Goal: Book appointment/travel/reservation

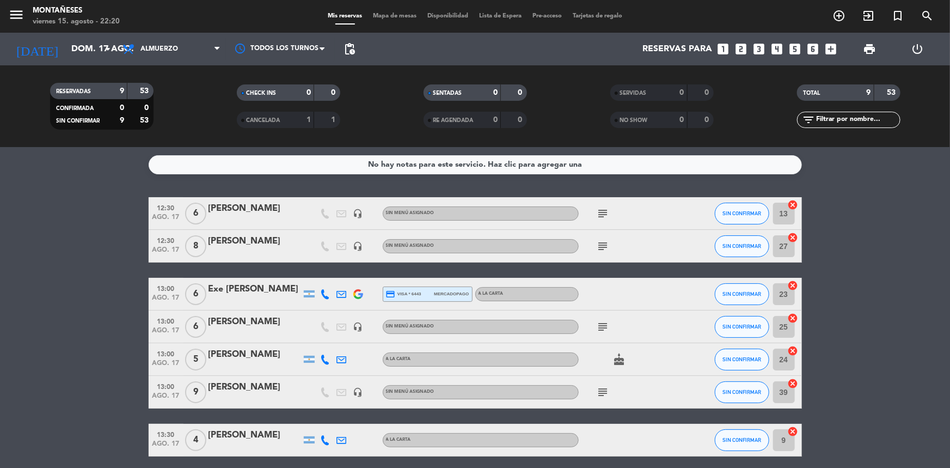
click at [98, 45] on input "dom. 17 ago." at bounding box center [123, 49] width 115 height 21
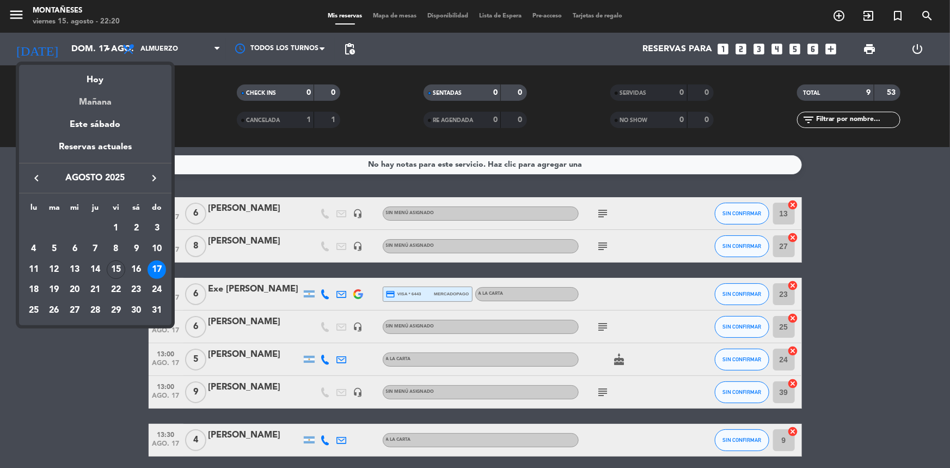
click at [96, 98] on div "Mañana" at bounding box center [95, 98] width 152 height 22
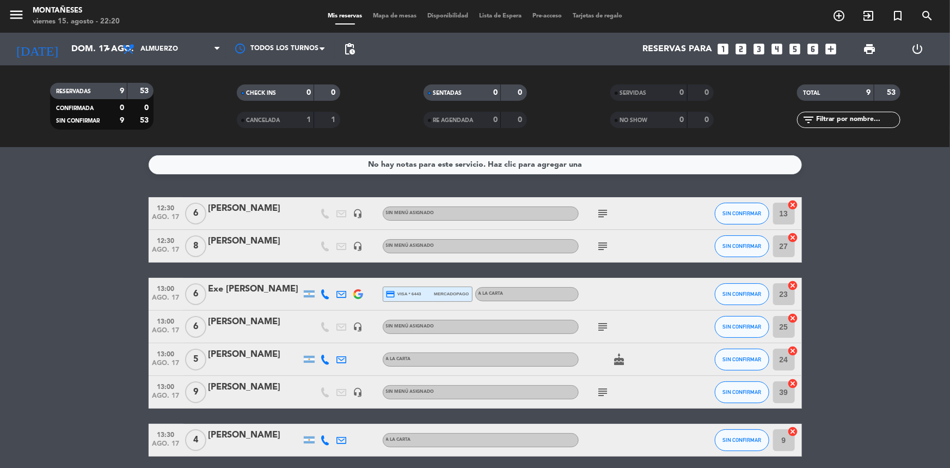
type input "sáb. 16 ago."
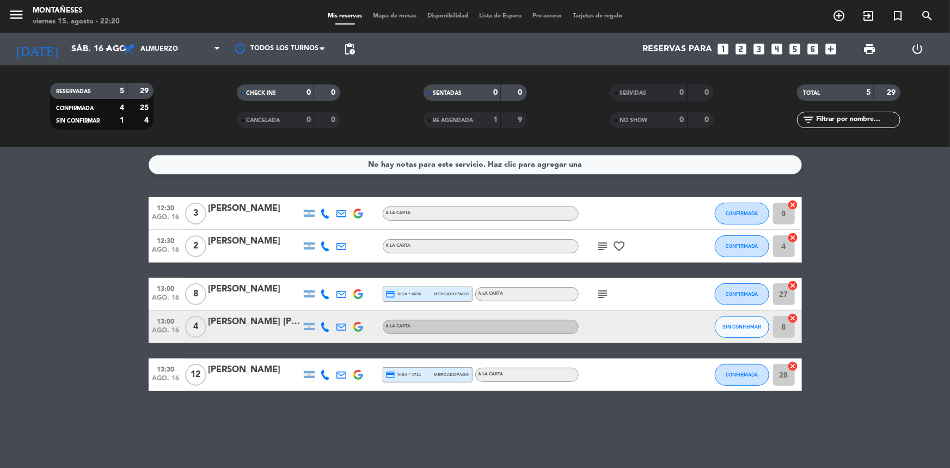
click at [45, 276] on bookings-row "12:30 ago. 16 3 [PERSON_NAME] Rato A LA CARTA CONFIRMADA 9 cancel 12:30 ago. 16…" at bounding box center [475, 294] width 950 height 194
click at [105, 435] on div "No hay notas para este servicio. Haz clic para agregar una 12:30 ago. 16 3 [PER…" at bounding box center [475, 307] width 950 height 321
click at [82, 391] on div "No hay notas para este servicio. Haz clic para agregar una 12:30 ago. 16 3 [PER…" at bounding box center [475, 307] width 950 height 321
click at [178, 54] on span "Almuerzo" at bounding box center [171, 49] width 109 height 24
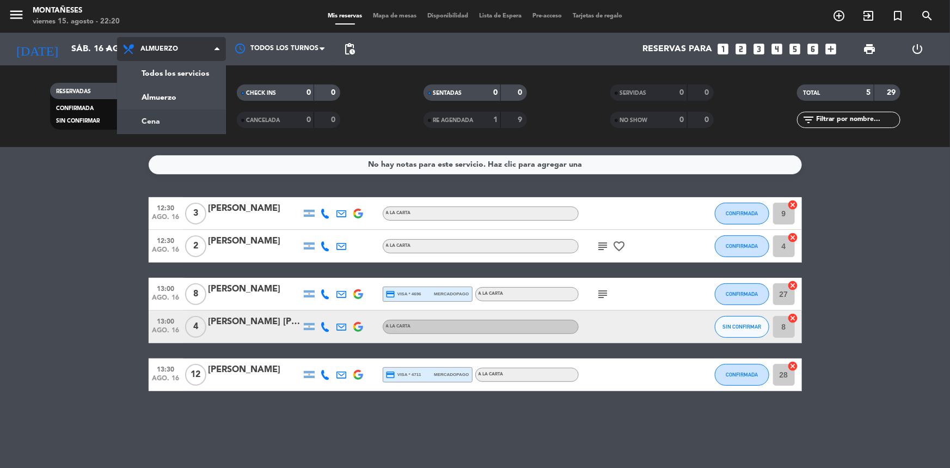
click at [176, 121] on div "menu Montañeses viernes 15. agosto - 22:20 Mis reservas Mapa de mesas Disponibi…" at bounding box center [475, 73] width 950 height 147
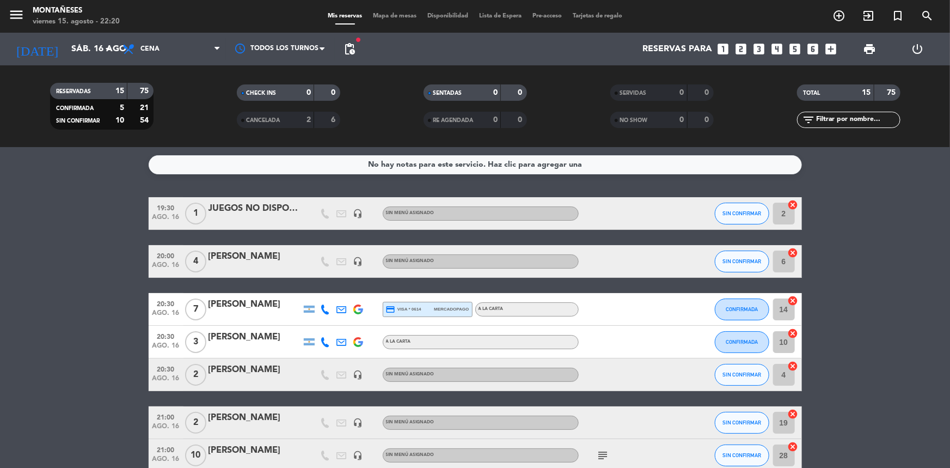
click at [364, 45] on div "Reservas para looks_one looks_two looks_3 looks_4 looks_5 looks_6 add_box" at bounding box center [600, 49] width 481 height 33
click at [345, 48] on span "pending_actions" at bounding box center [349, 48] width 13 height 13
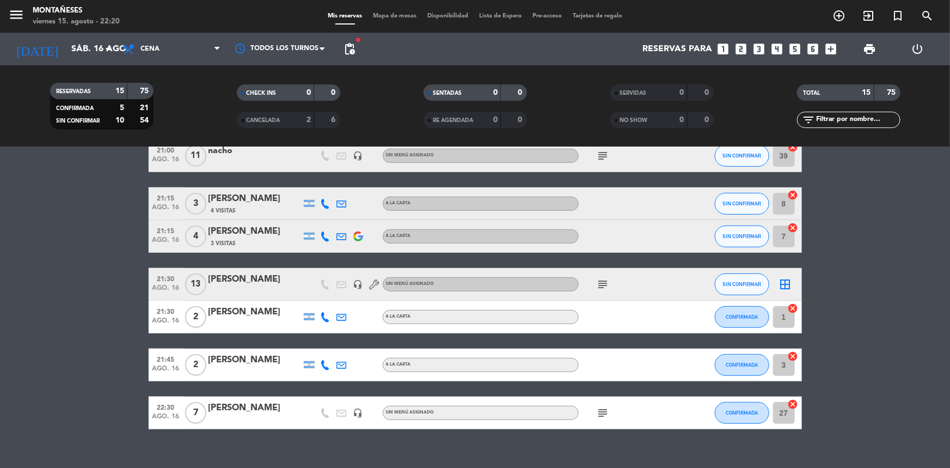
scroll to position [380, 0]
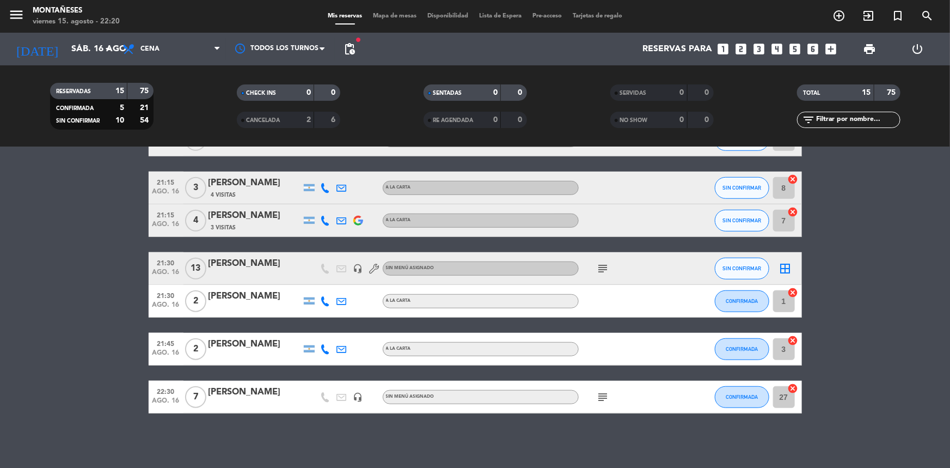
click at [56, 415] on div "No hay notas para este servicio. Haz clic para agregar una 19:30 ago. 16 1 JUEG…" at bounding box center [475, 307] width 950 height 321
click at [838, 15] on icon "add_circle_outline" at bounding box center [838, 15] width 13 height 13
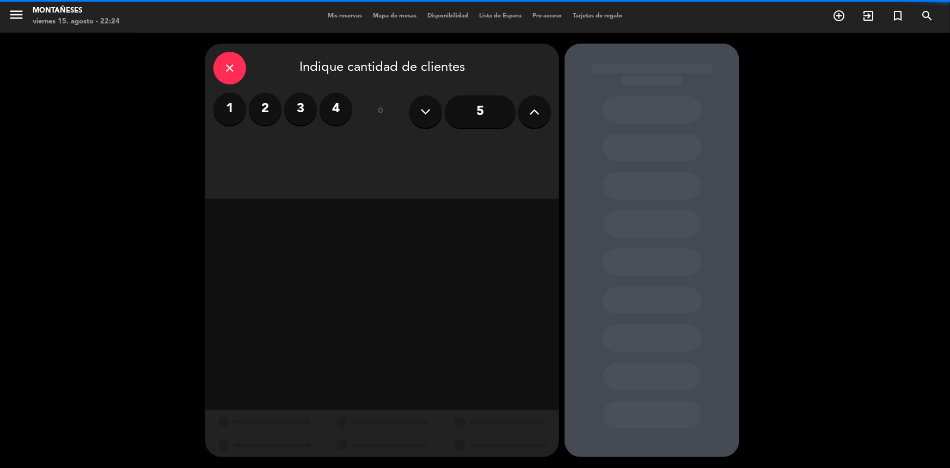
click at [262, 111] on label "2" at bounding box center [265, 109] width 33 height 33
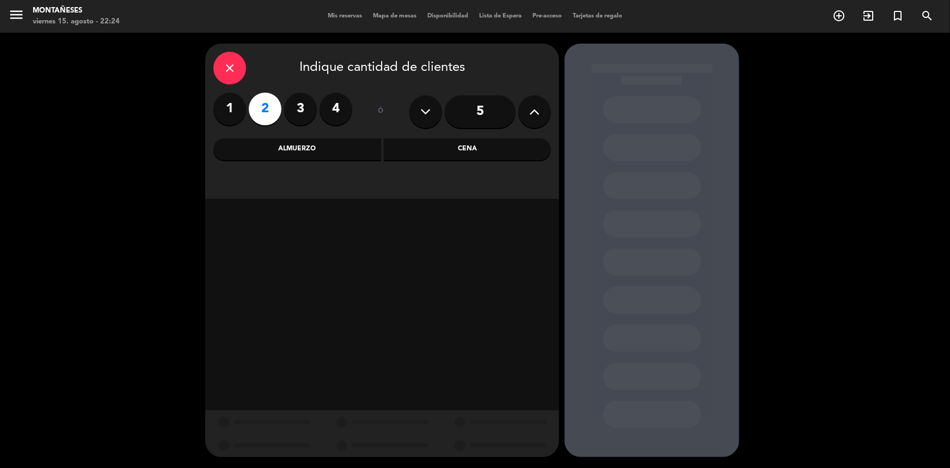
click at [432, 155] on div "Cena" at bounding box center [468, 149] width 168 height 22
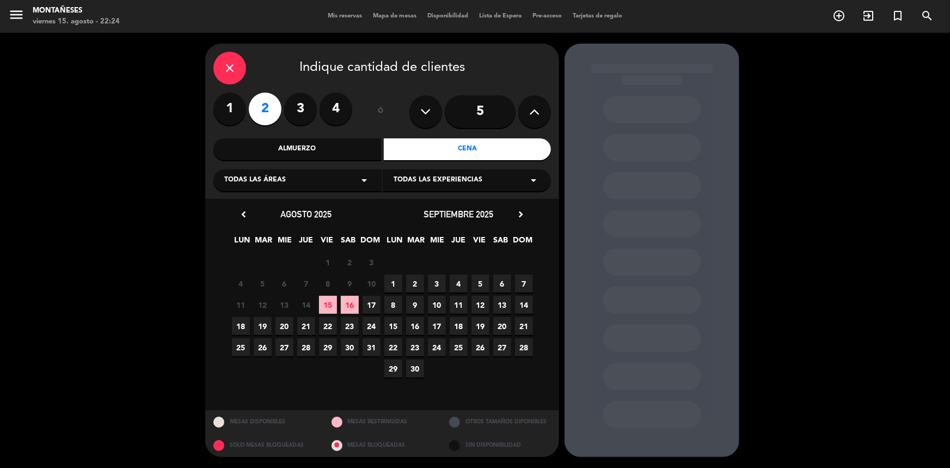
click at [348, 308] on span "16" at bounding box center [350, 305] width 18 height 18
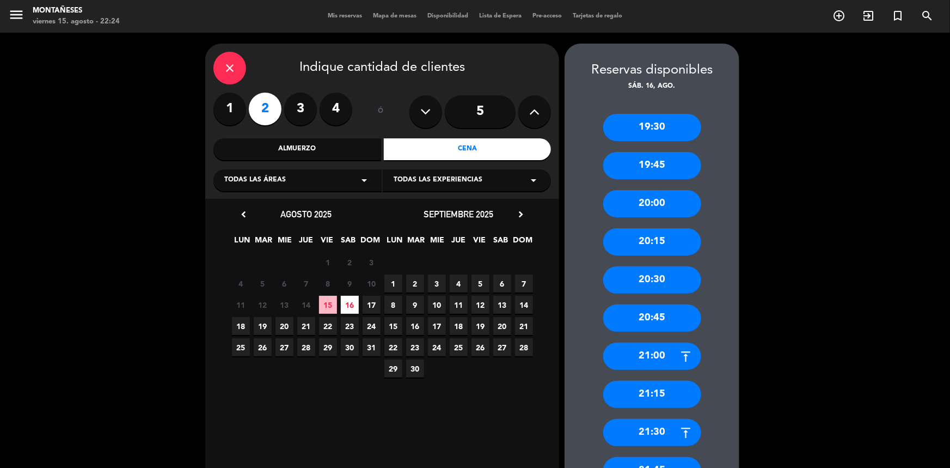
click at [656, 280] on div "20:30" at bounding box center [652, 279] width 98 height 27
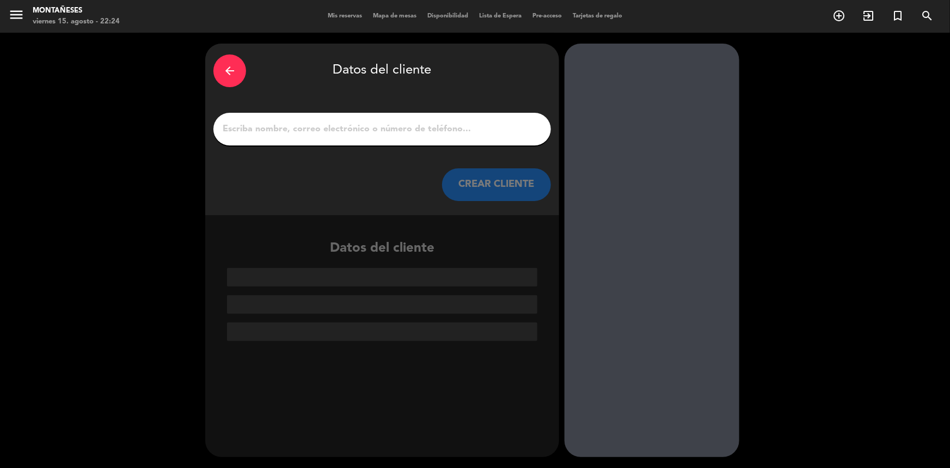
click at [408, 126] on input "1" at bounding box center [382, 128] width 321 height 15
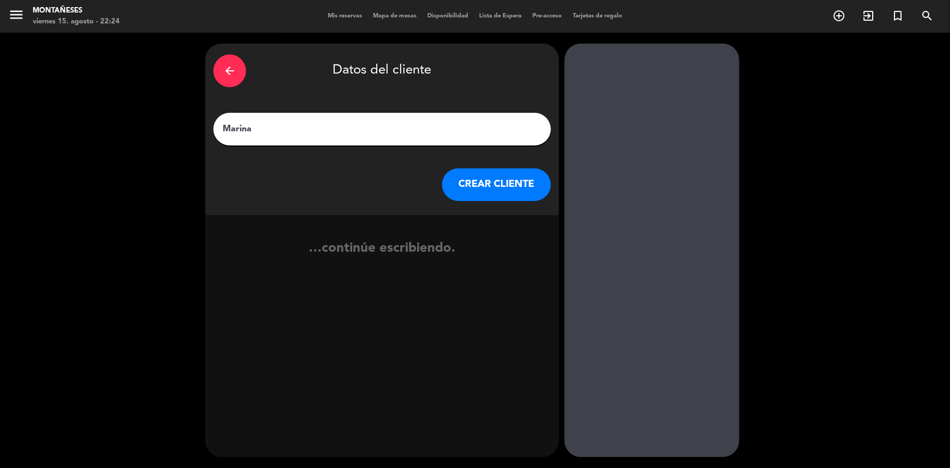
type input "Marina"
click at [465, 173] on button "CREAR CLIENTE" at bounding box center [496, 184] width 109 height 33
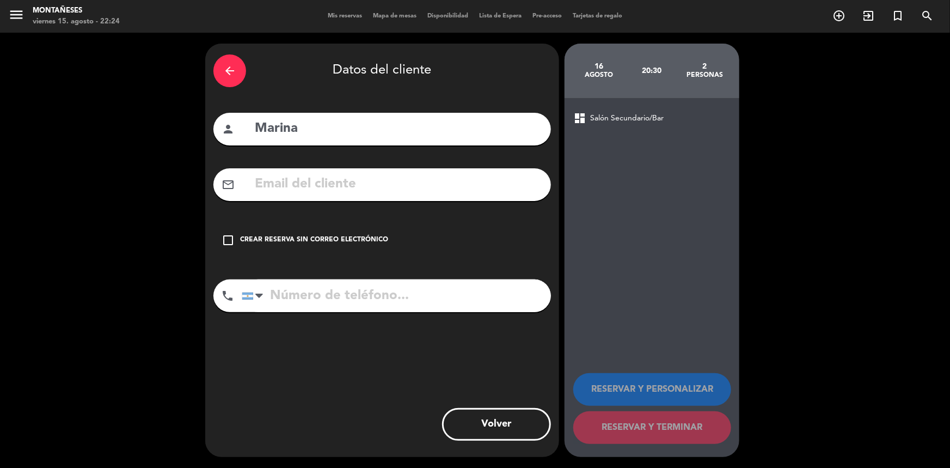
click at [374, 240] on div "Crear reserva sin correo electrónico" at bounding box center [314, 240] width 148 height 11
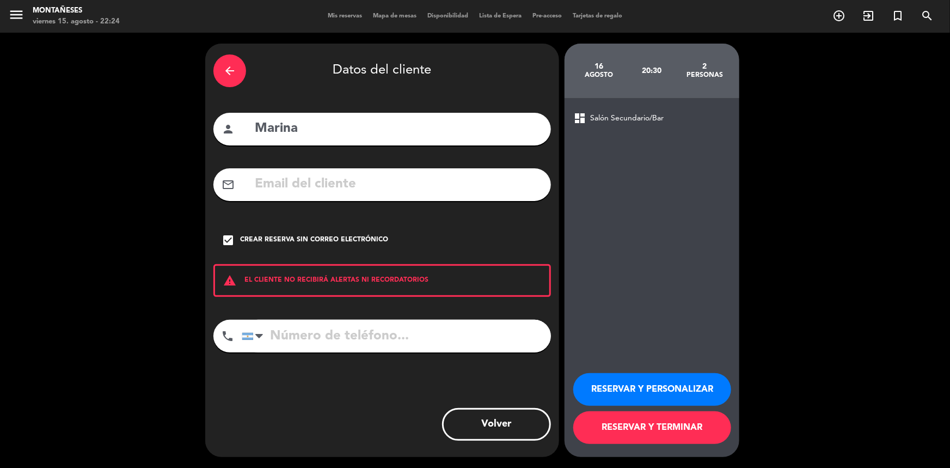
click at [605, 434] on button "RESERVAR Y TERMINAR" at bounding box center [652, 427] width 158 height 33
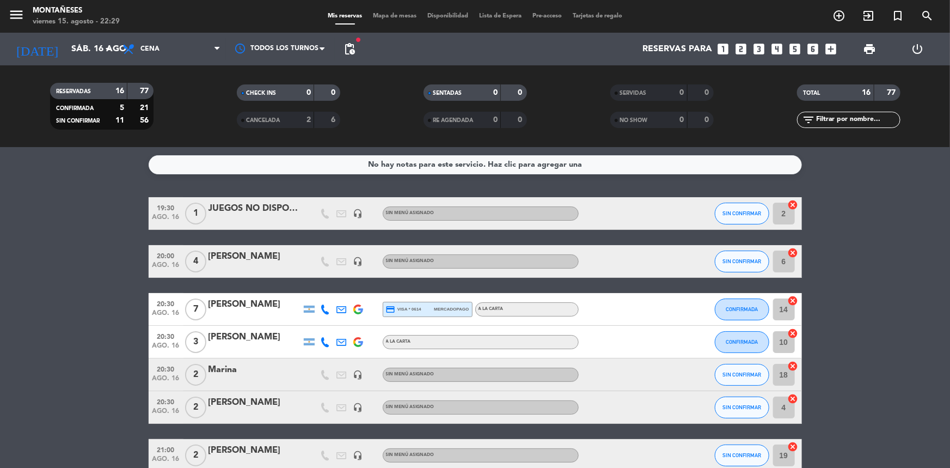
click at [342, 48] on span "pending_actions" at bounding box center [350, 49] width 22 height 22
click at [357, 52] on span "pending_actions" at bounding box center [350, 49] width 22 height 22
click at [349, 51] on span "pending_actions" at bounding box center [349, 48] width 13 height 13
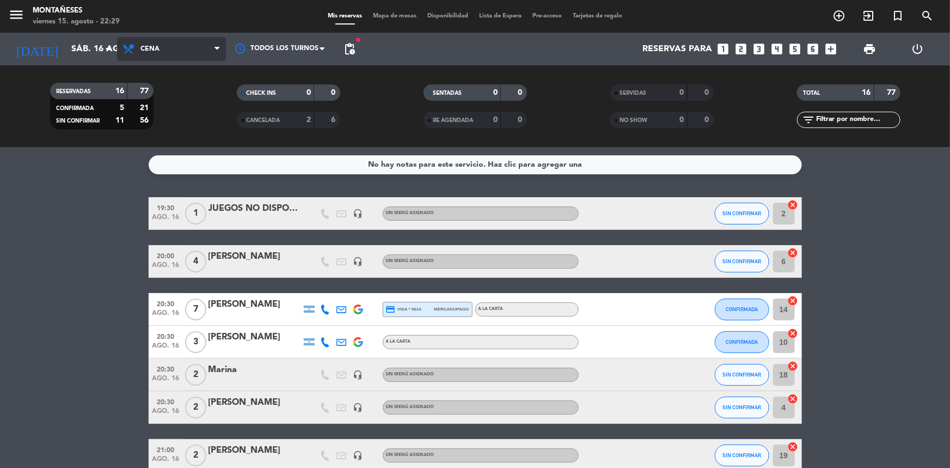
click at [157, 45] on span "Cena" at bounding box center [149, 49] width 19 height 8
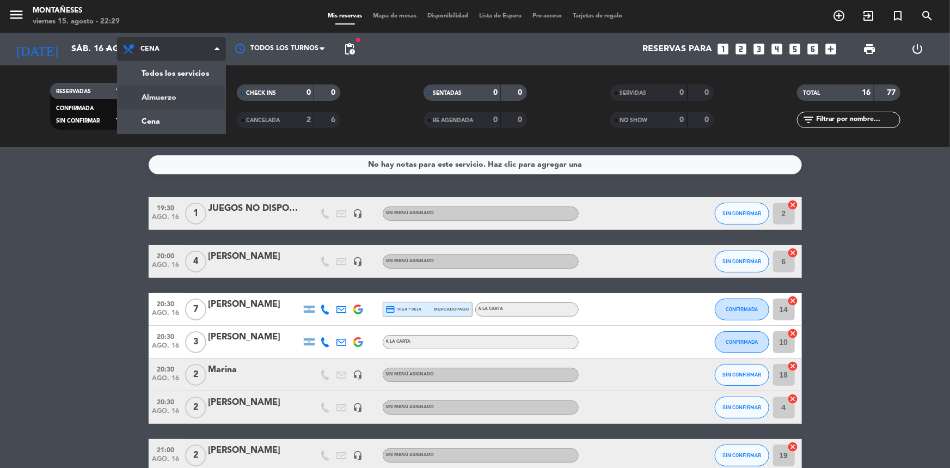
click at [170, 96] on div "menu Montañeses viernes 15. agosto - 22:29 Mis reservas Mapa de mesas Disponibi…" at bounding box center [475, 73] width 950 height 147
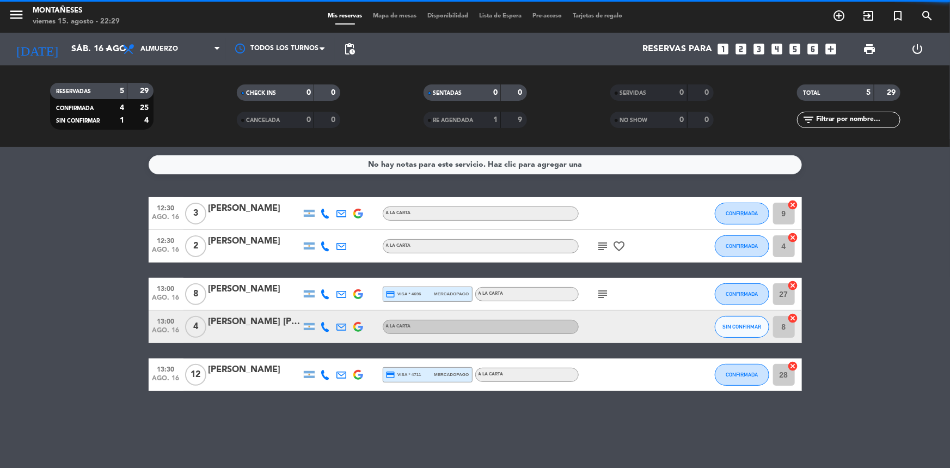
click at [77, 315] on bookings-row "12:30 ago. 16 3 [PERSON_NAME] Rato A LA CARTA CONFIRMADA 9 cancel 12:30 ago. 16…" at bounding box center [475, 294] width 950 height 194
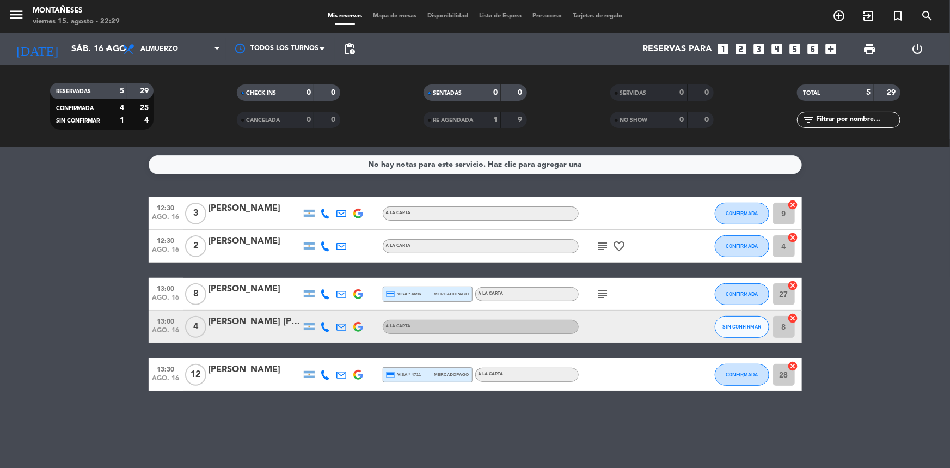
click at [103, 364] on bookings-row "12:30 ago. 16 3 [PERSON_NAME] Rato A LA CARTA CONFIRMADA 9 cancel 12:30 ago. 16…" at bounding box center [475, 294] width 950 height 194
click at [832, 20] on icon "add_circle_outline" at bounding box center [838, 15] width 13 height 13
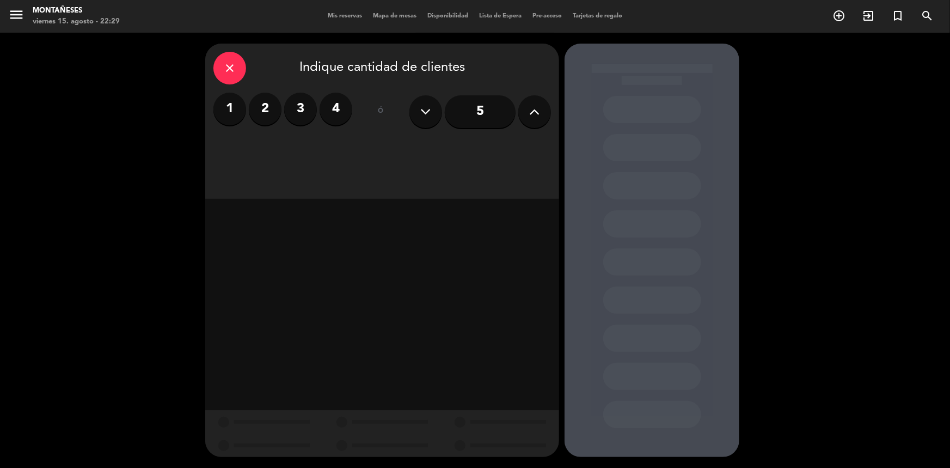
click at [537, 107] on icon at bounding box center [535, 111] width 10 height 16
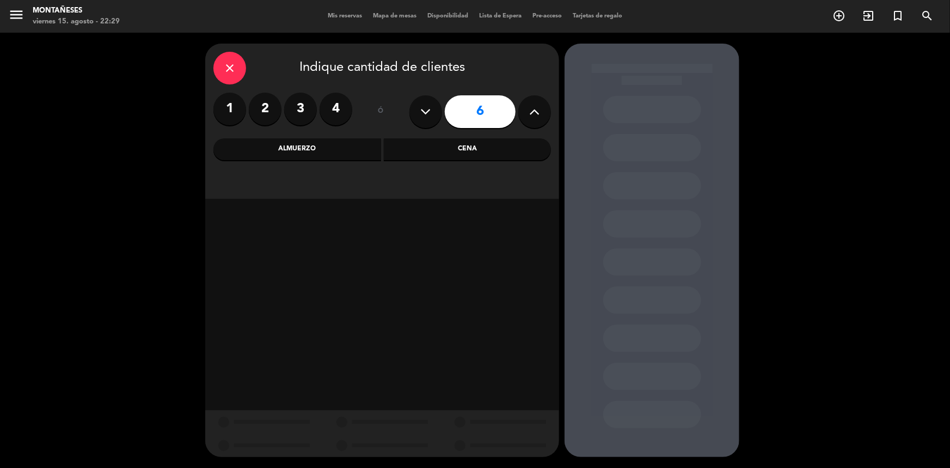
click at [354, 151] on div "Almuerzo" at bounding box center [297, 149] width 168 height 22
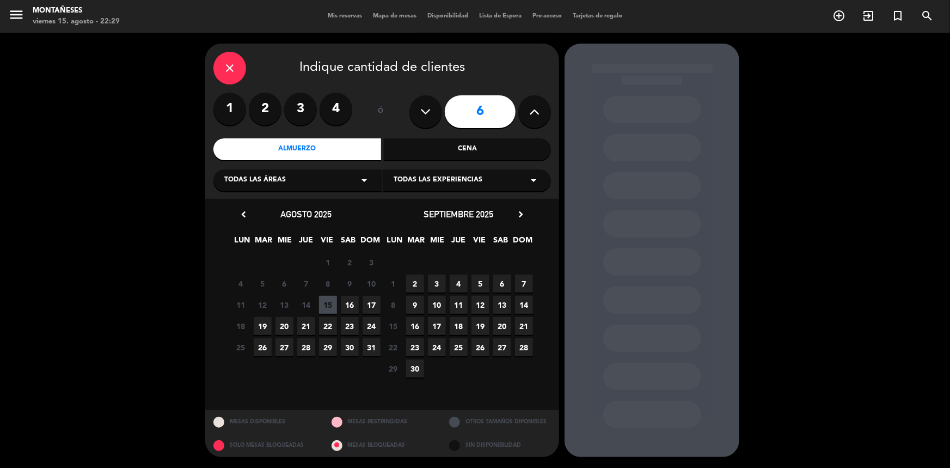
click at [345, 301] on span "16" at bounding box center [350, 305] width 18 height 18
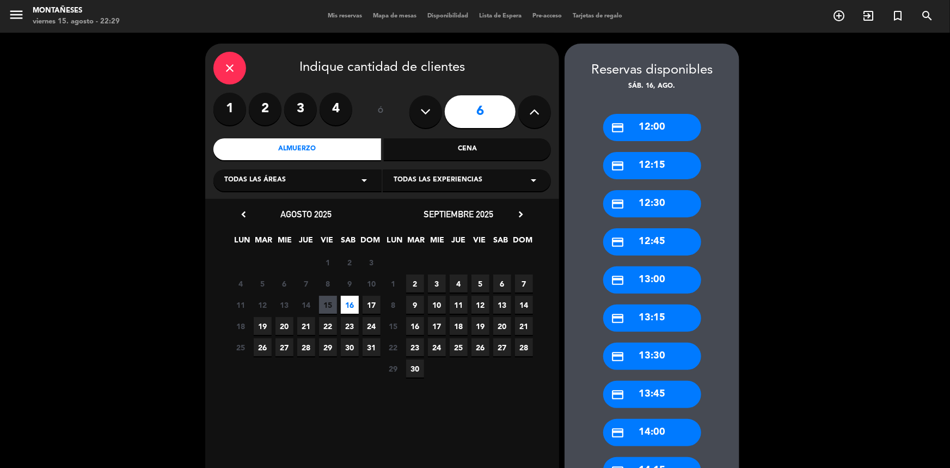
click at [645, 136] on div "credit_card 12:00" at bounding box center [652, 127] width 98 height 27
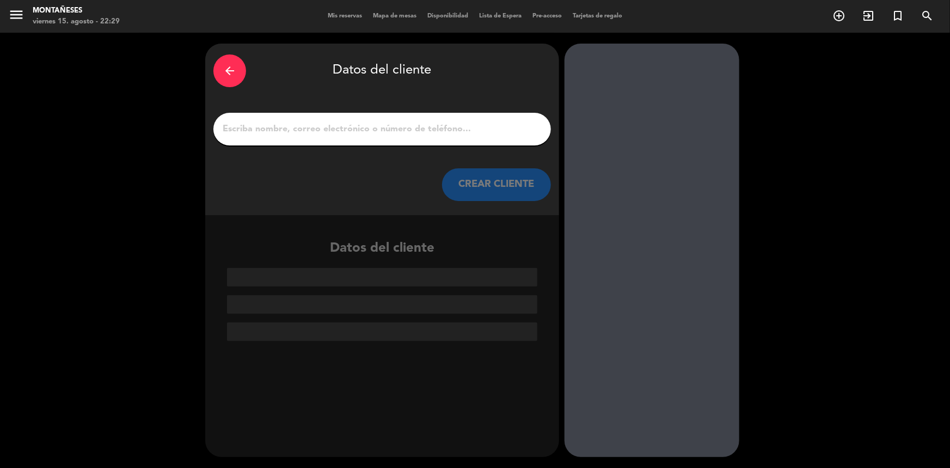
click at [364, 132] on input "1" at bounding box center [382, 128] width 321 height 15
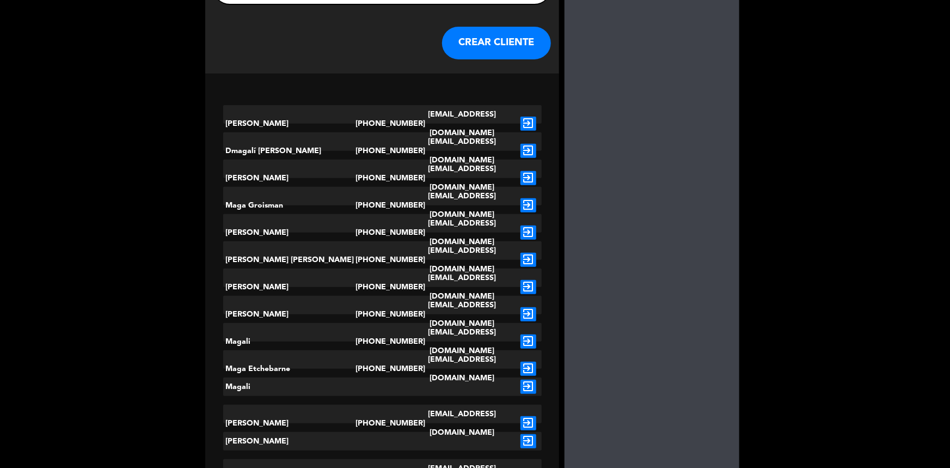
scroll to position [198, 0]
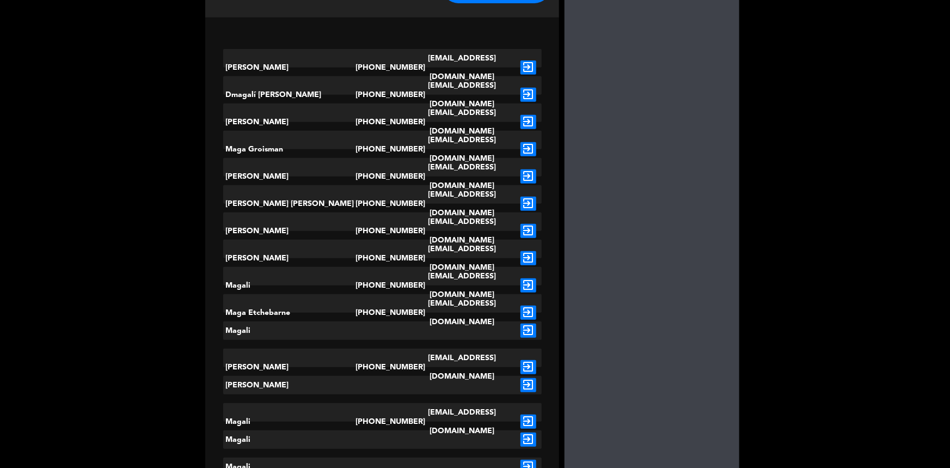
type input "[PERSON_NAME]"
click at [533, 337] on icon "exit_to_app" at bounding box center [528, 330] width 16 height 14
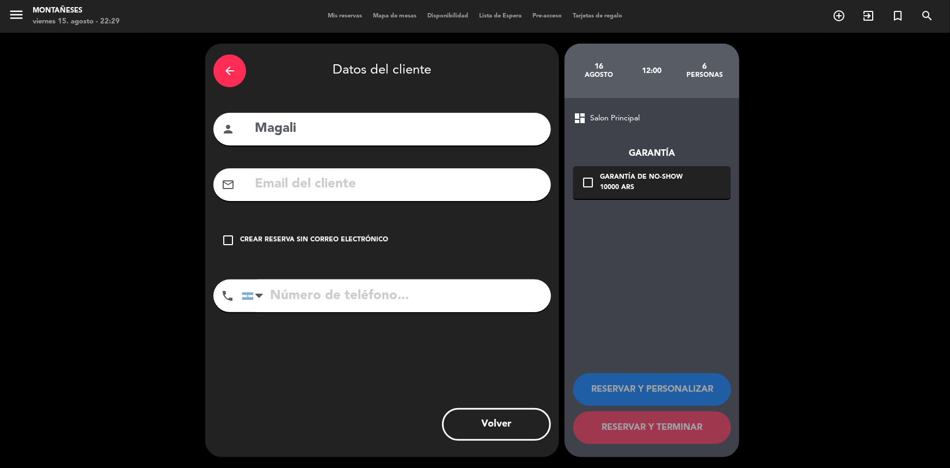
scroll to position [0, 0]
click at [343, 245] on div "check_box_outline_blank Crear reserva sin correo electrónico" at bounding box center [381, 240] width 337 height 33
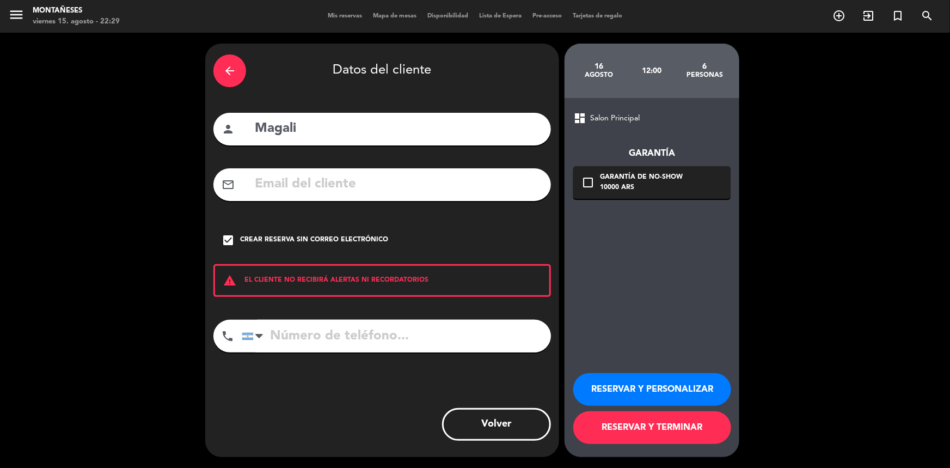
click at [671, 392] on button "RESERVAR Y PERSONALIZAR" at bounding box center [652, 389] width 158 height 33
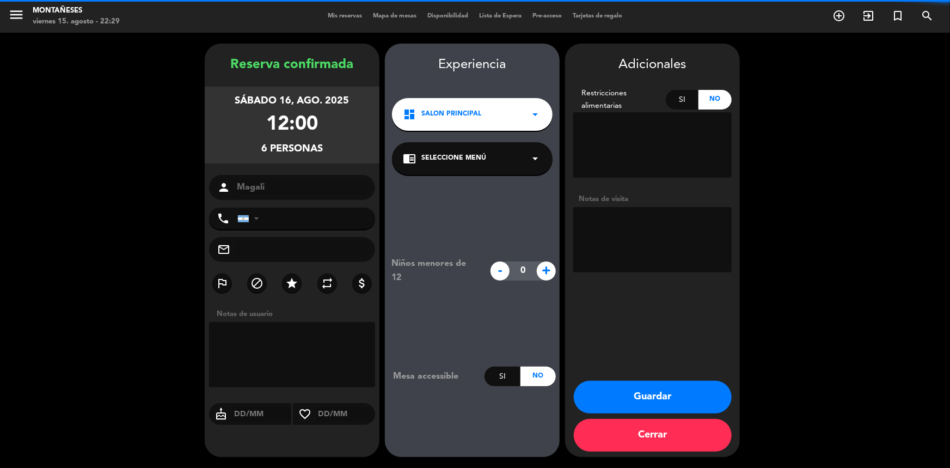
click at [632, 254] on textarea at bounding box center [652, 239] width 158 height 65
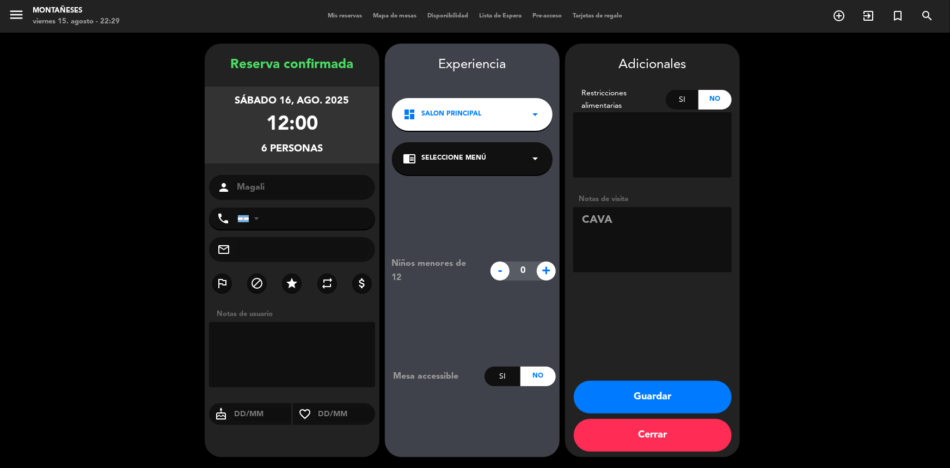
type textarea "CAVA"
click at [669, 390] on button "Guardar" at bounding box center [653, 396] width 158 height 33
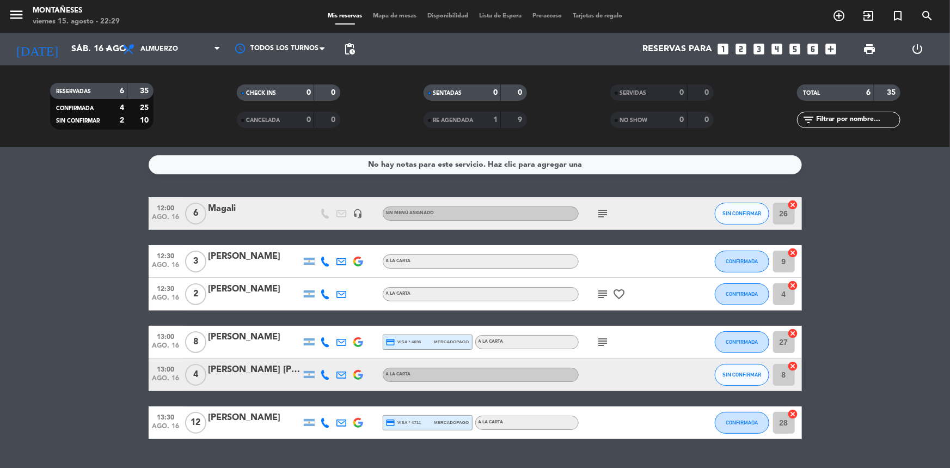
click at [90, 389] on bookings-row "12:00 ago. 16 6 [PERSON_NAME] headset_mic Sin menú asignado subject SIN CONFIRM…" at bounding box center [475, 318] width 950 height 242
click at [58, 419] on bookings-row "12:00 ago. 16 6 [PERSON_NAME] headset_mic Sin menú asignado subject SIN CONFIRM…" at bounding box center [475, 318] width 950 height 242
click at [17, 426] on bookings-row "12:00 ago. 16 6 [PERSON_NAME] headset_mic Sin menú asignado subject SIN CONFIRM…" at bounding box center [475, 318] width 950 height 242
click at [93, 54] on input "sáb. 16 ago." at bounding box center [123, 49] width 115 height 21
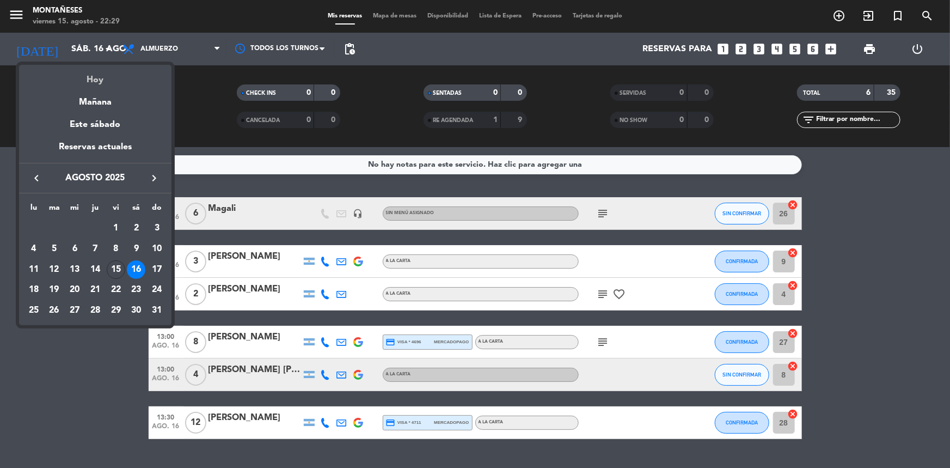
click at [98, 78] on div "Hoy" at bounding box center [95, 76] width 152 height 22
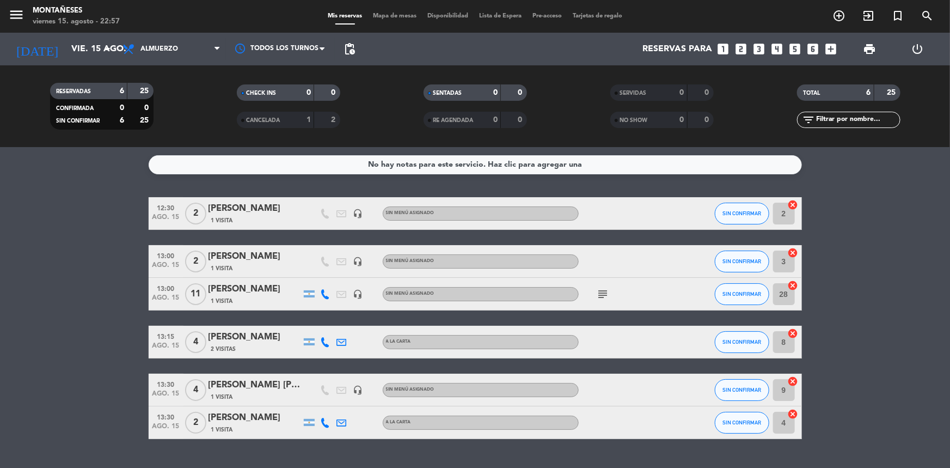
click at [93, 320] on bookings-row "12:30 ago. 15 2 [PERSON_NAME] 1 Visita headset_mic Sin menú asignado SIN CONFIR…" at bounding box center [475, 318] width 950 height 242
click at [69, 406] on bookings-row "12:30 ago. 15 2 [PERSON_NAME] 1 Visita headset_mic Sin menú asignado SIN CONFIR…" at bounding box center [475, 318] width 950 height 242
click at [87, 48] on input "vie. 15 ago." at bounding box center [123, 49] width 115 height 21
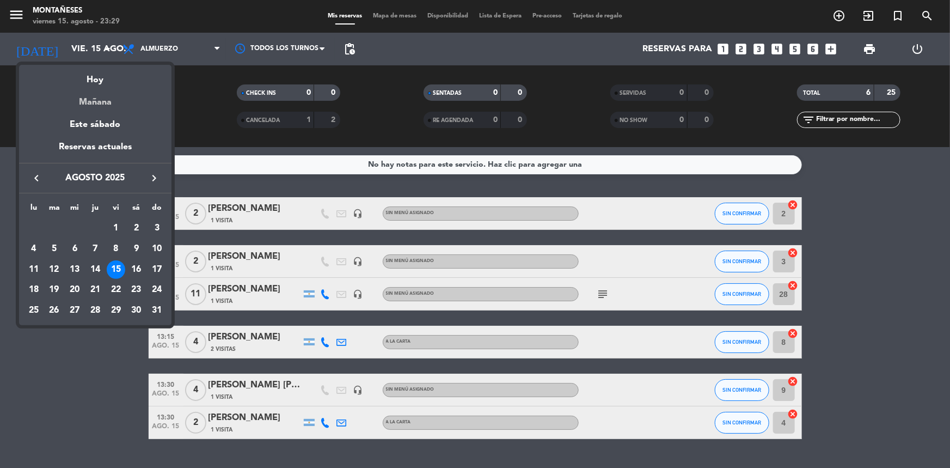
click at [100, 101] on div "Mañana" at bounding box center [95, 98] width 152 height 22
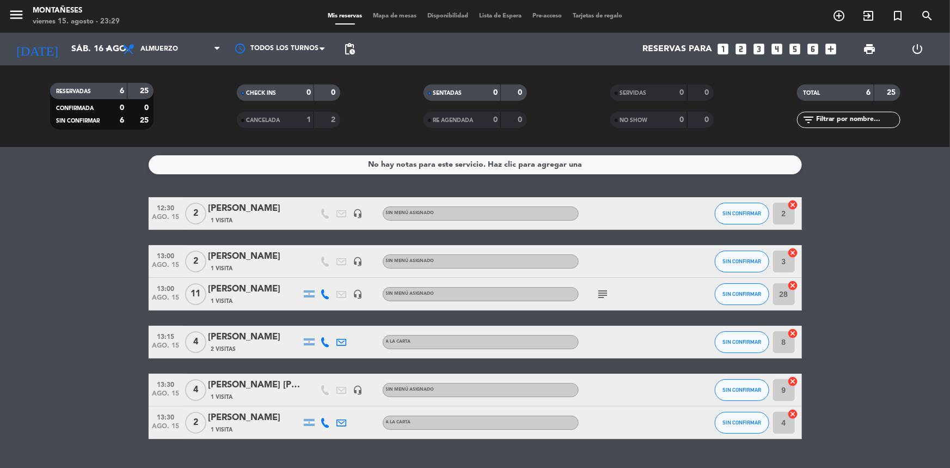
click at [93, 305] on bookings-row "12:30 ago. 15 2 [PERSON_NAME] 1 Visita headset_mic Sin menú asignado SIN CONFIR…" at bounding box center [475, 318] width 950 height 242
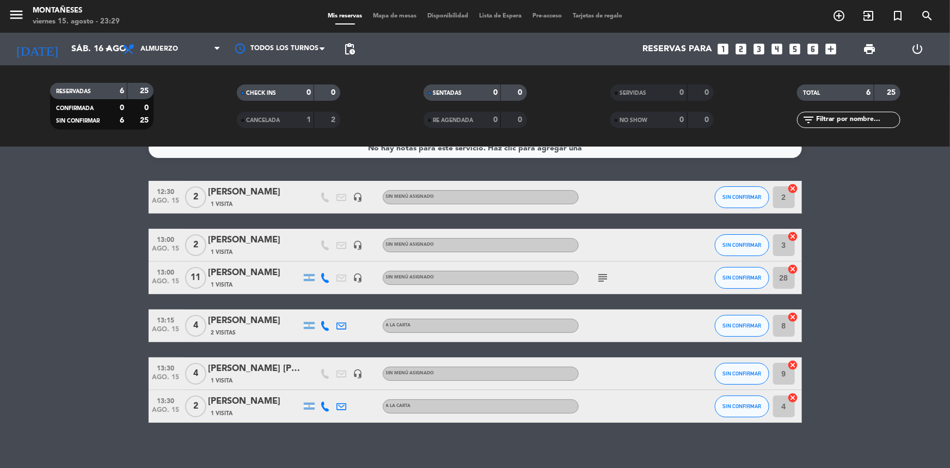
scroll to position [26, 0]
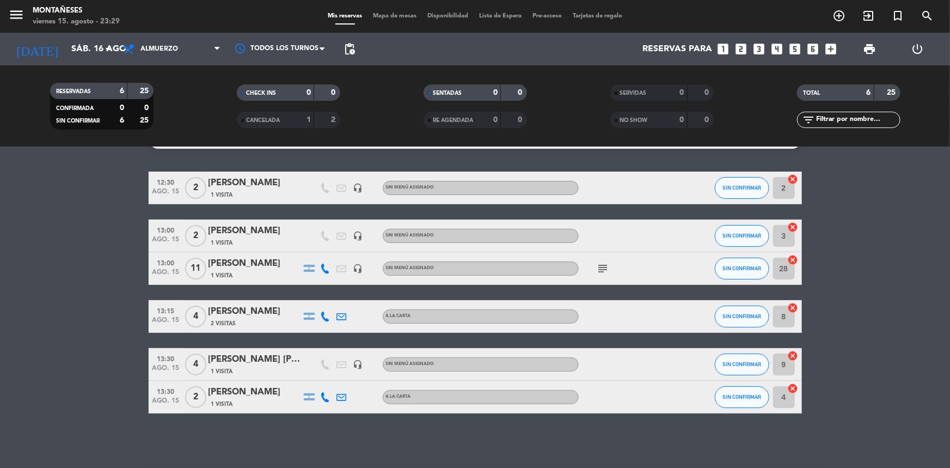
click at [106, 373] on bookings-row "12:30 ago. 15 2 [PERSON_NAME] 1 Visita headset_mic Sin menú asignado SIN CONFIR…" at bounding box center [475, 292] width 950 height 242
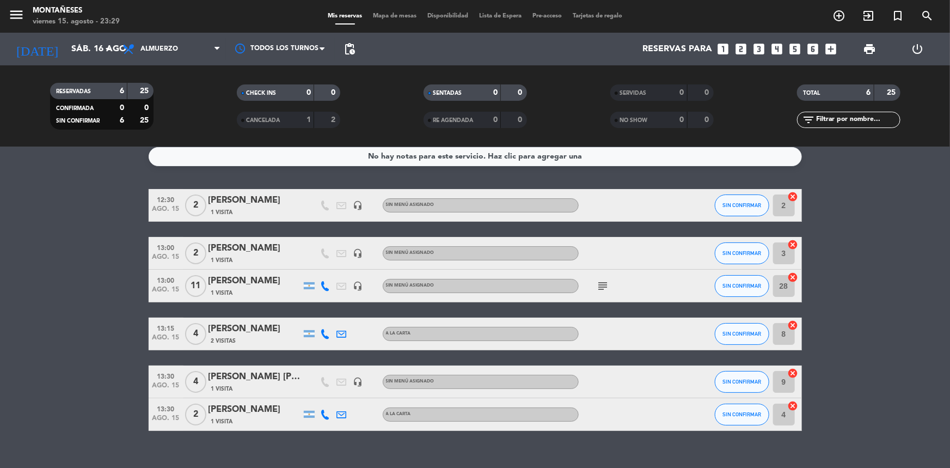
scroll to position [0, 0]
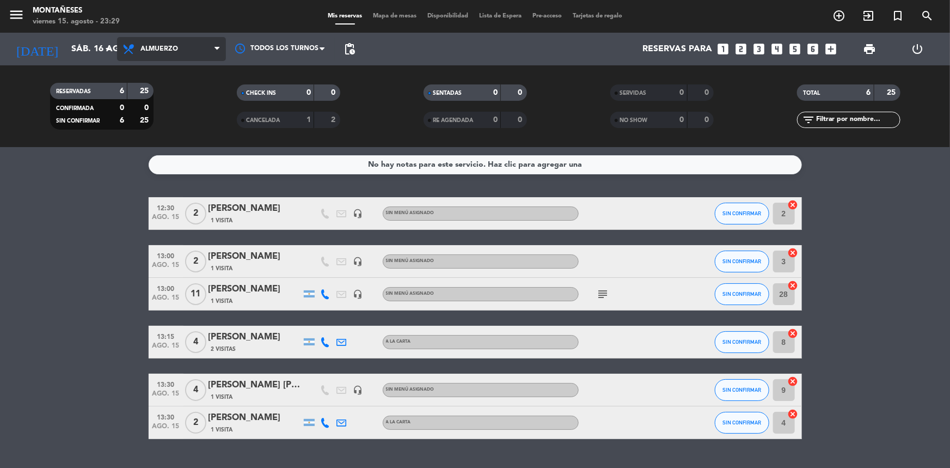
click at [177, 50] on span "Almuerzo" at bounding box center [159, 49] width 38 height 8
click at [179, 117] on div "menu Montañeses viernes 15. agosto - 23:29 Mis reservas Mapa de mesas Disponibi…" at bounding box center [475, 73] width 950 height 147
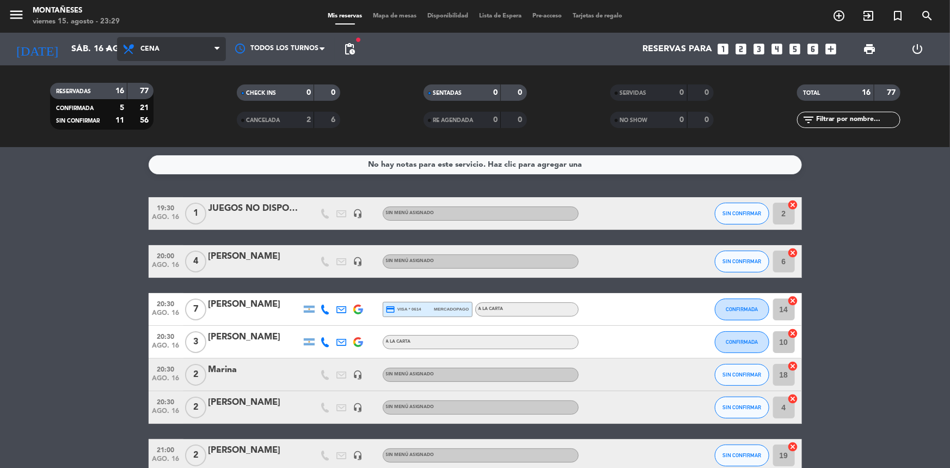
click at [175, 47] on span "Cena" at bounding box center [171, 49] width 109 height 24
click at [175, 93] on div "menu Montañeses viernes 15. agosto - 23:29 Mis reservas Mapa de mesas Disponibi…" at bounding box center [475, 73] width 950 height 147
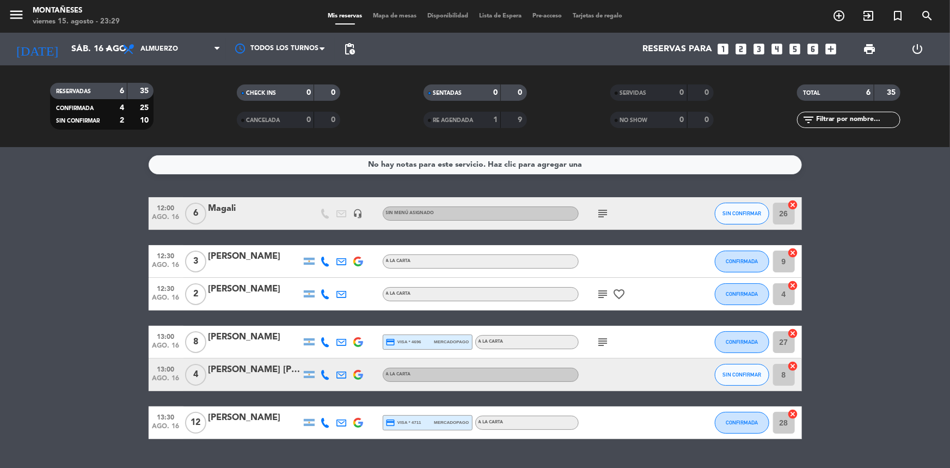
click at [70, 283] on bookings-row "12:00 ago. 16 6 [PERSON_NAME] headset_mic Sin menú asignado subject SIN CONFIRM…" at bounding box center [475, 318] width 950 height 242
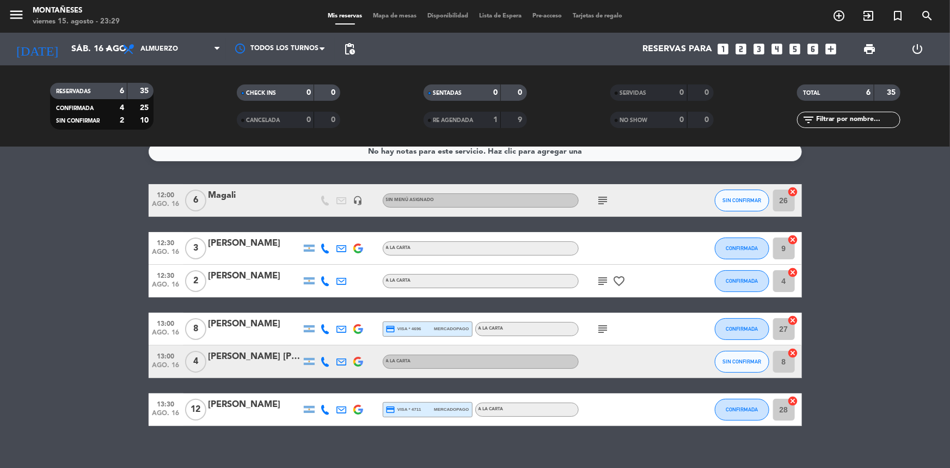
scroll to position [26, 0]
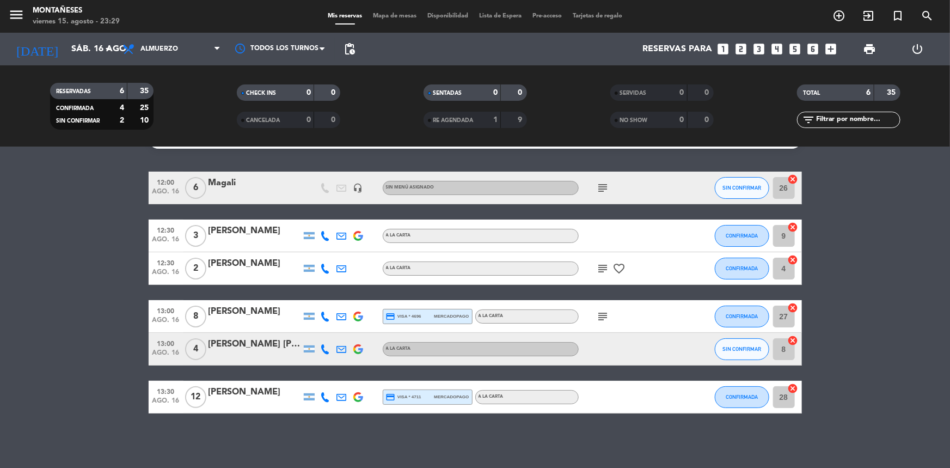
click at [70, 290] on bookings-row "12:00 ago. 16 6 [PERSON_NAME] headset_mic Sin menú asignado subject SIN CONFIRM…" at bounding box center [475, 292] width 950 height 242
drag, startPoint x: 60, startPoint y: 232, endPoint x: 73, endPoint y: 78, distance: 154.0
click at [60, 227] on bookings-row "12:00 ago. 16 6 [PERSON_NAME] headset_mic Sin menú asignado subject SIN CONFIRM…" at bounding box center [475, 292] width 950 height 242
click at [76, 46] on input "sáb. 16 ago." at bounding box center [123, 49] width 115 height 21
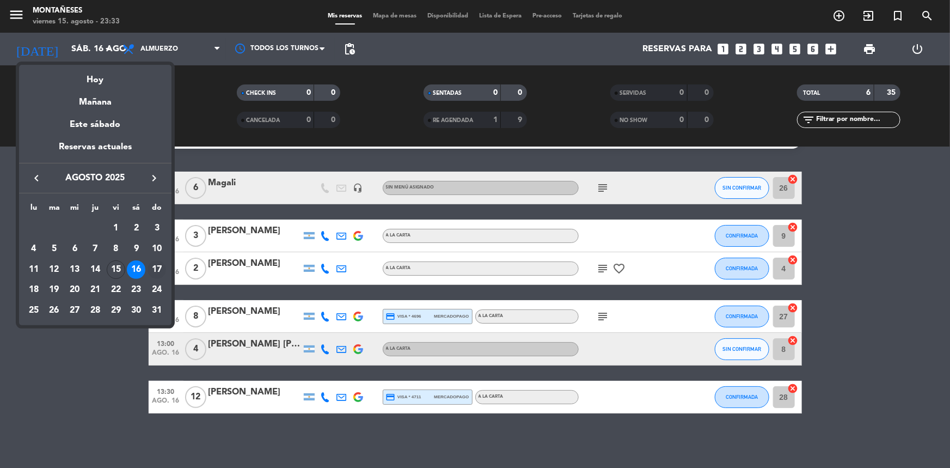
click at [157, 265] on div "17" at bounding box center [157, 269] width 19 height 19
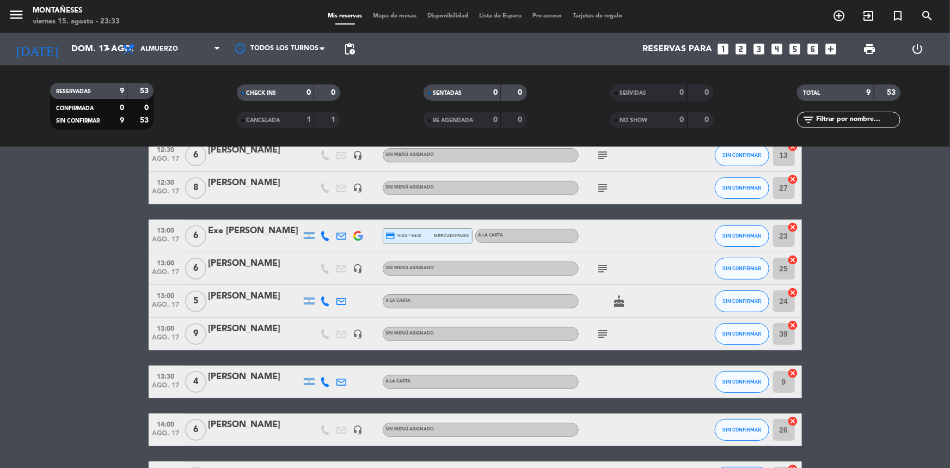
scroll to position [75, 0]
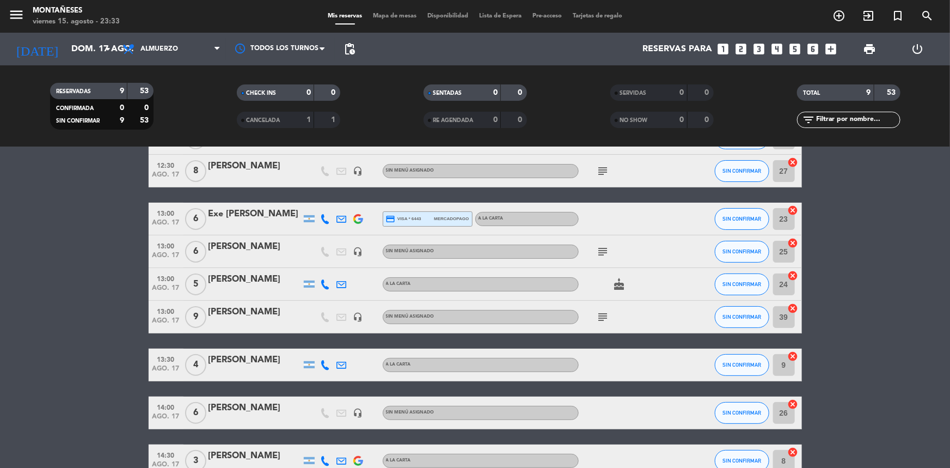
click at [95, 370] on bookings-row "12:30 ago. 17 6 [PERSON_NAME] headset_mic Sin menú asignado subject SIN CONFIRM…" at bounding box center [475, 299] width 950 height 355
click at [38, 435] on bookings-row "12:30 ago. 17 6 [PERSON_NAME] headset_mic Sin menú asignado subject SIN CONFIRM…" at bounding box center [475, 299] width 950 height 355
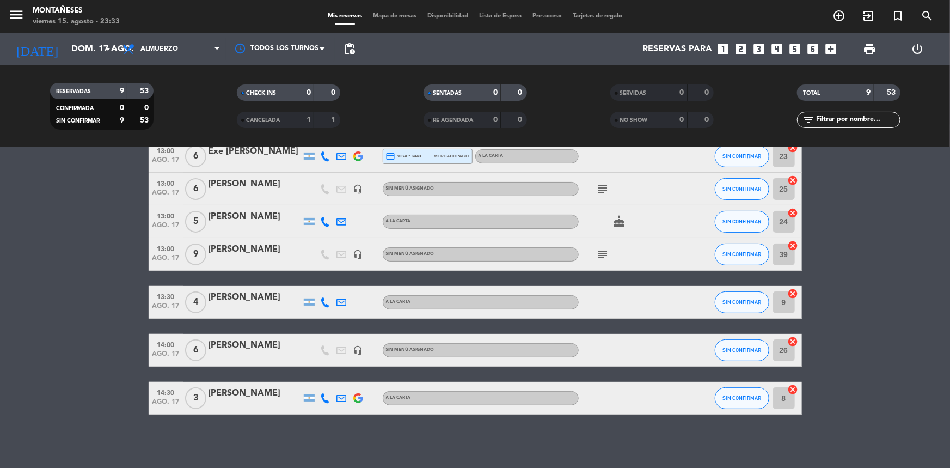
scroll to position [138, 0]
click at [72, 403] on bookings-row "12:30 ago. 17 6 [PERSON_NAME] headset_mic Sin menú asignado subject SIN CONFIRM…" at bounding box center [475, 236] width 950 height 355
click at [90, 53] on input "dom. 17 ago." at bounding box center [123, 49] width 115 height 21
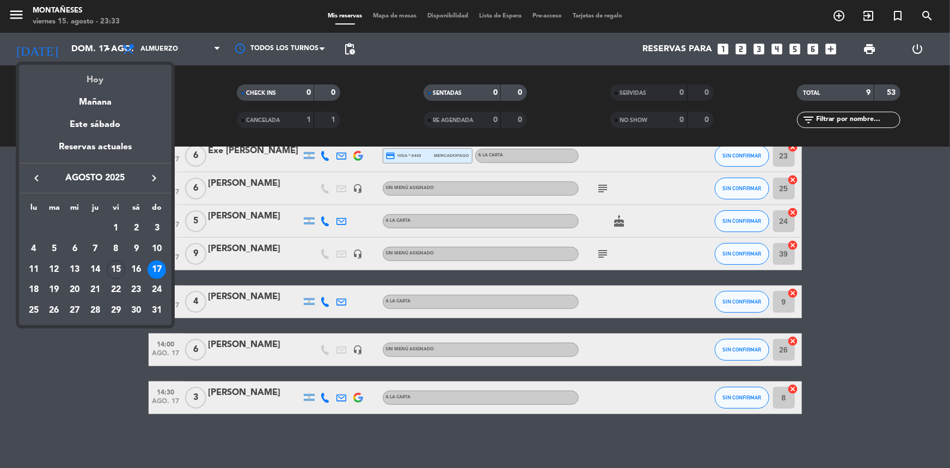
click at [88, 83] on div "Hoy" at bounding box center [95, 76] width 152 height 22
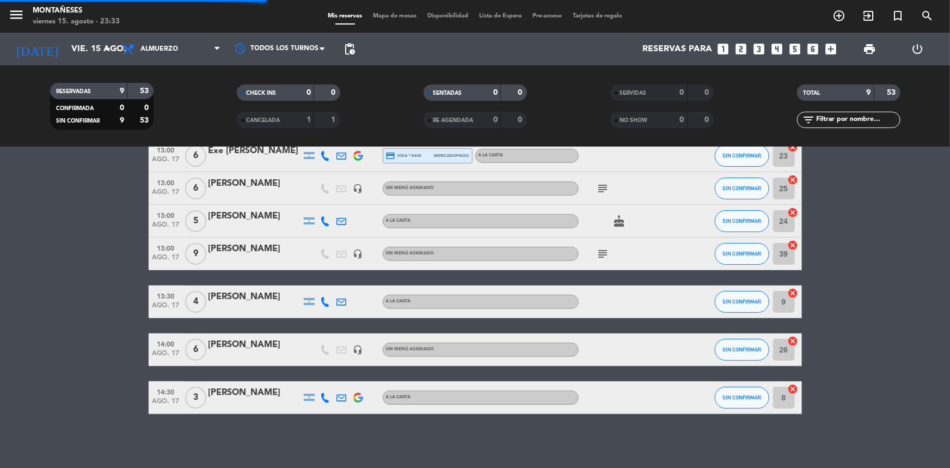
scroll to position [26, 0]
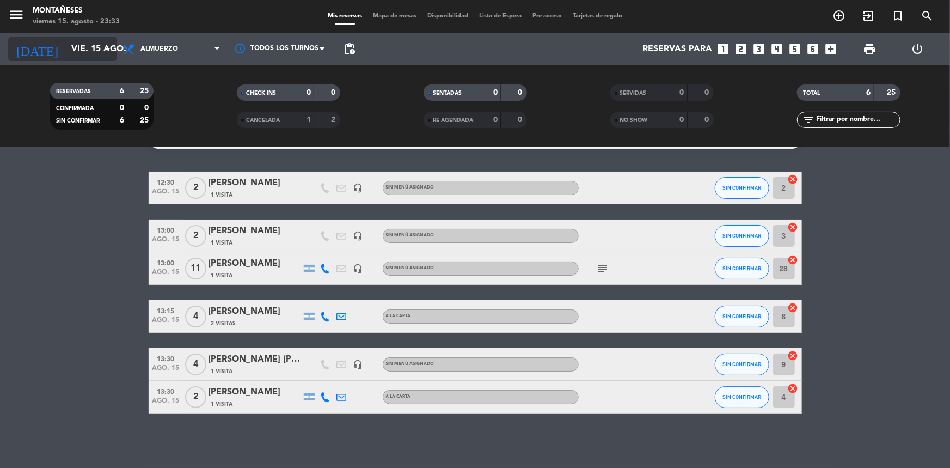
click at [87, 53] on input "vie. 15 ago." at bounding box center [123, 49] width 115 height 21
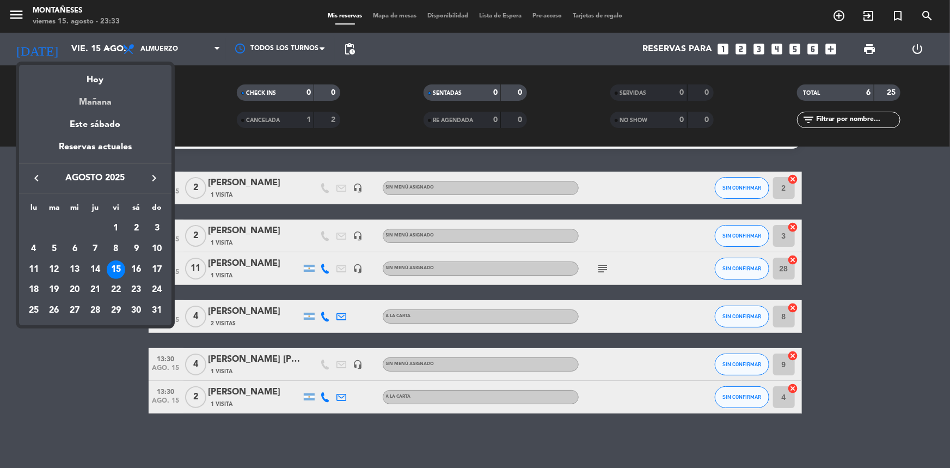
click at [87, 97] on div "Mañana" at bounding box center [95, 98] width 152 height 22
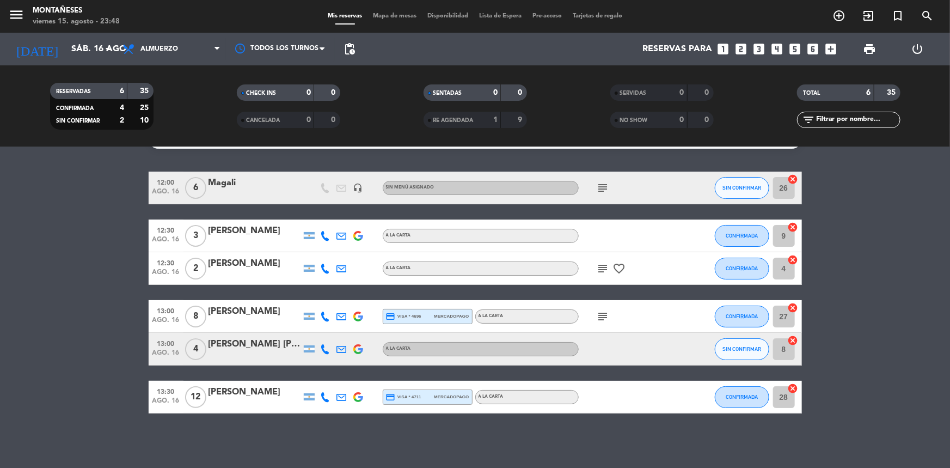
click at [87, 311] on bookings-row "12:00 ago. 16 6 [PERSON_NAME] headset_mic Sin menú asignado subject SIN CONFIRM…" at bounding box center [475, 292] width 950 height 242
click at [45, 397] on bookings-row "12:00 ago. 16 6 [PERSON_NAME] headset_mic Sin menú asignado subject SIN CONFIRM…" at bounding box center [475, 292] width 950 height 242
click at [103, 58] on input "sáb. 16 ago." at bounding box center [123, 49] width 115 height 21
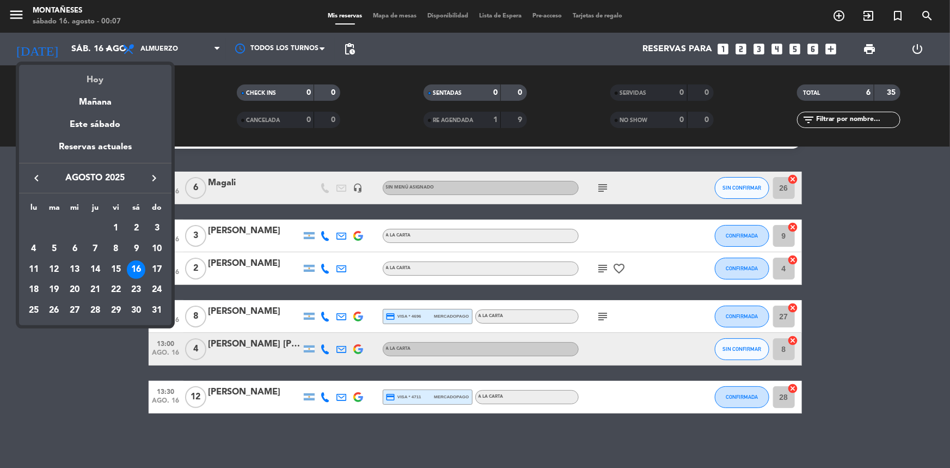
click at [101, 75] on div "Hoy" at bounding box center [95, 76] width 152 height 22
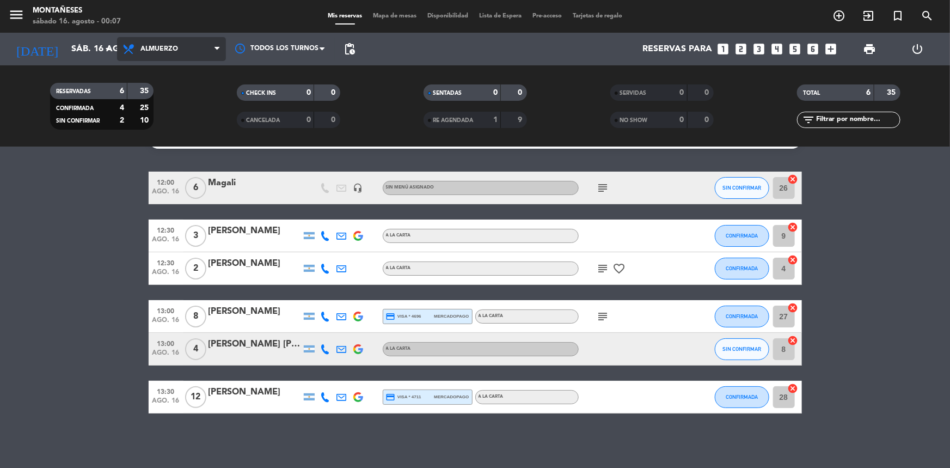
click at [130, 54] on icon at bounding box center [130, 48] width 16 height 13
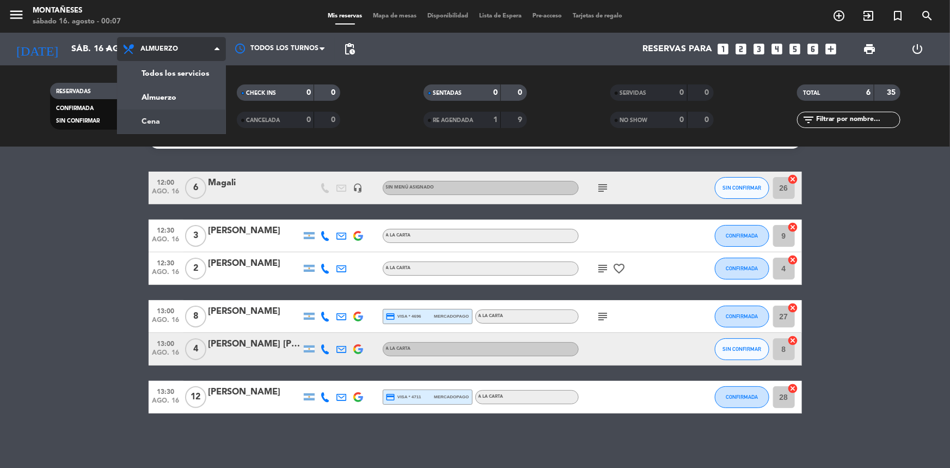
click at [165, 117] on div "menu Montañeses sábado 16. agosto - 00:07 Mis reservas Mapa de mesas Disponibil…" at bounding box center [475, 73] width 950 height 147
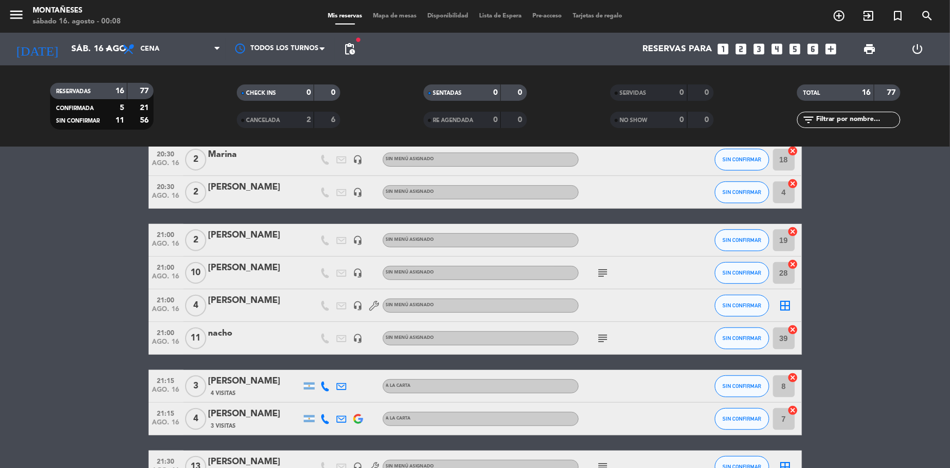
scroll to position [165, 0]
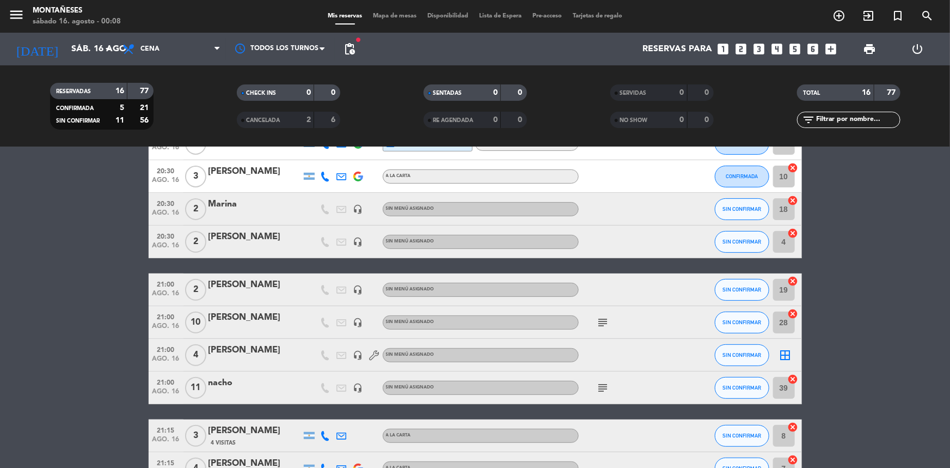
click at [608, 317] on icon "subject" at bounding box center [603, 322] width 13 height 13
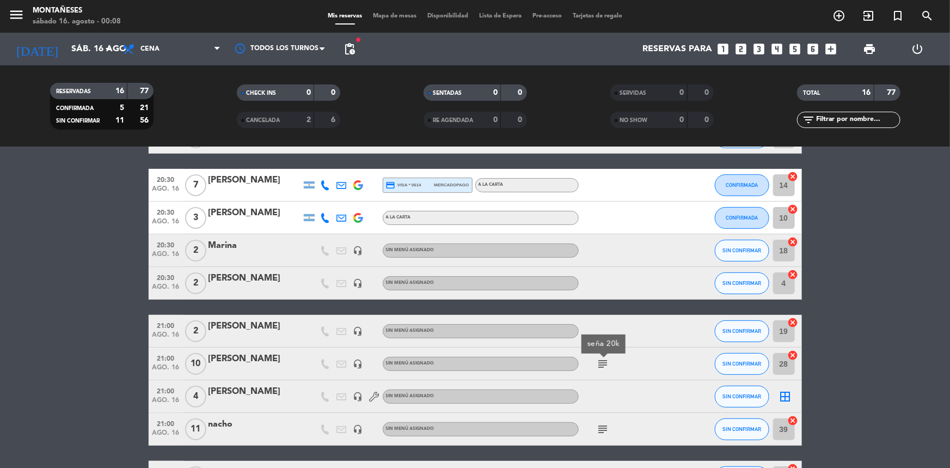
scroll to position [66, 0]
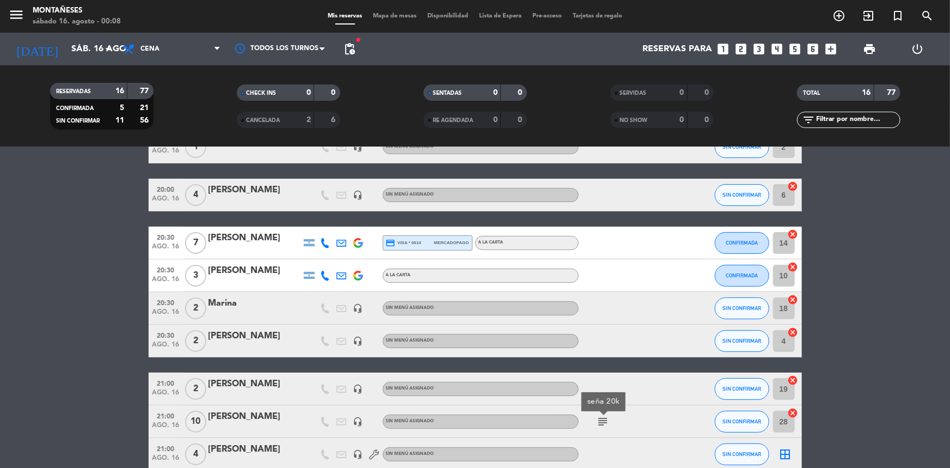
click at [77, 299] on bookings-row "19:30 ago. 16 1 JUEGOS NO DISPONIBLE headset_mic Sin menú asignado SIN CONFIRMA…" at bounding box center [475, 445] width 950 height 629
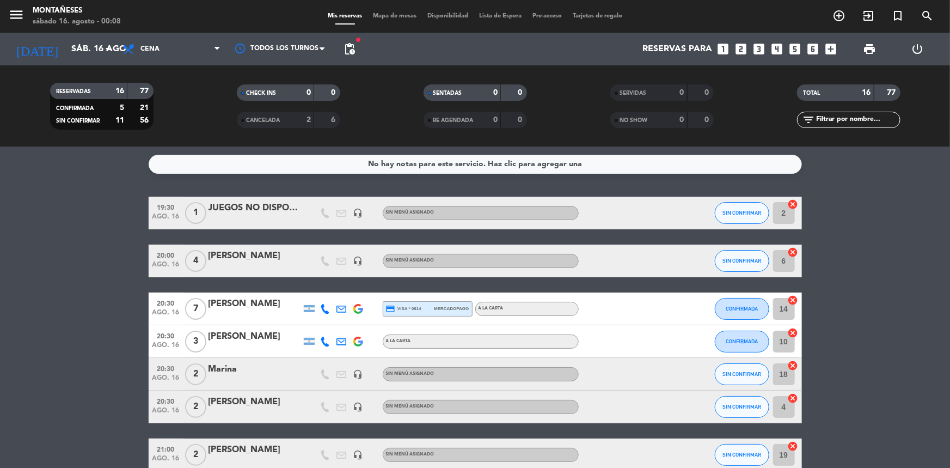
scroll to position [0, 0]
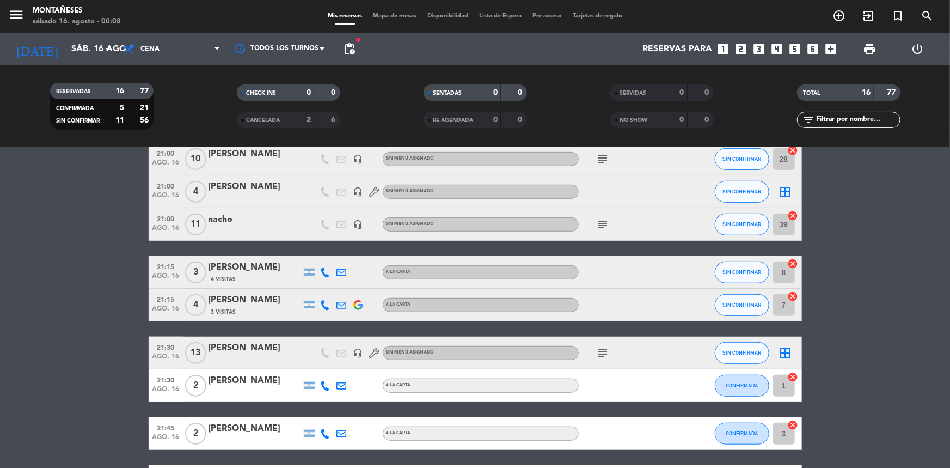
scroll to position [346, 0]
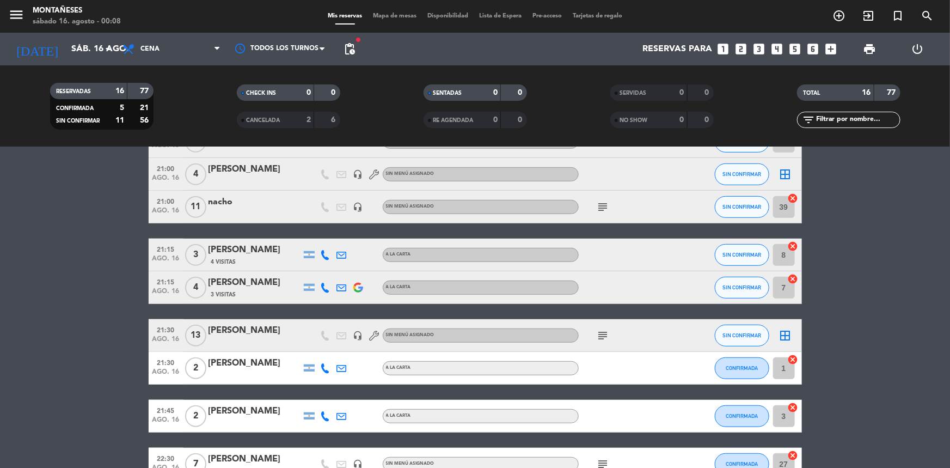
click at [82, 66] on div "RESERVADAS 16 77 CONFIRMADA 5 21 SIN CONFIRMAR 11 56 CHECK INS 0 0 CANCELADA 2 …" at bounding box center [475, 106] width 950 height 82
click at [82, 53] on input "sáb. 16 ago." at bounding box center [123, 49] width 115 height 21
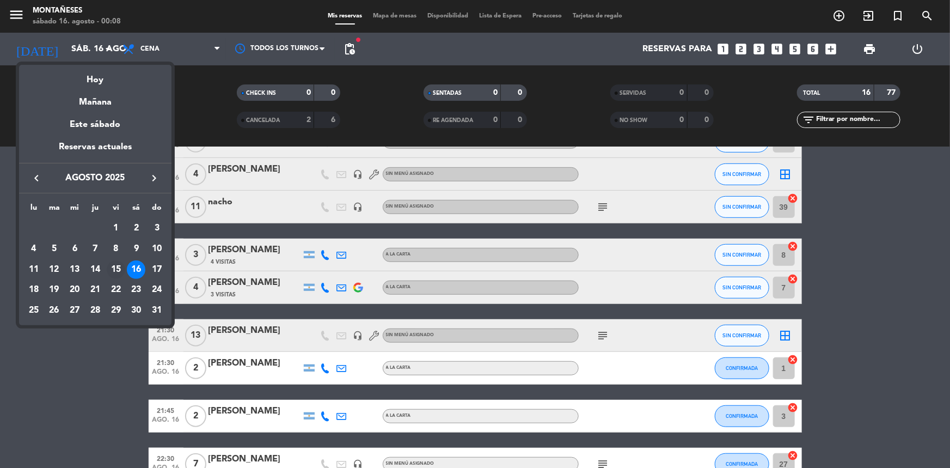
click at [114, 269] on div "15" at bounding box center [116, 269] width 19 height 19
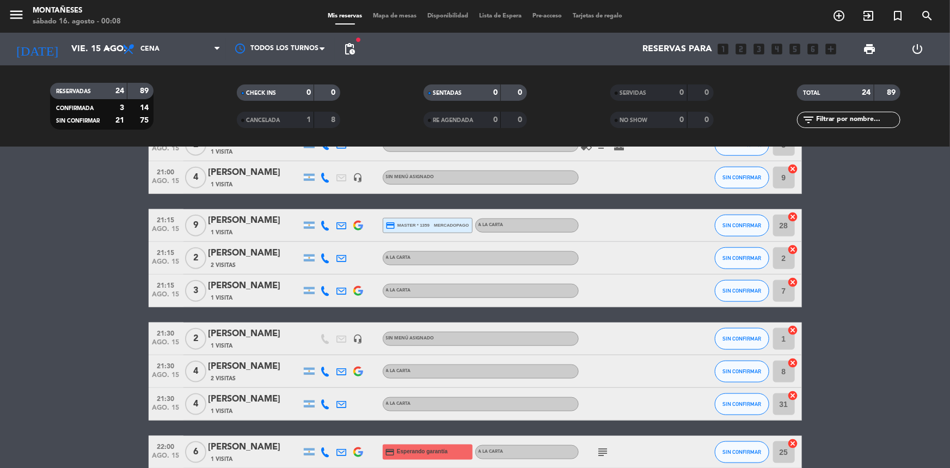
scroll to position [593, 0]
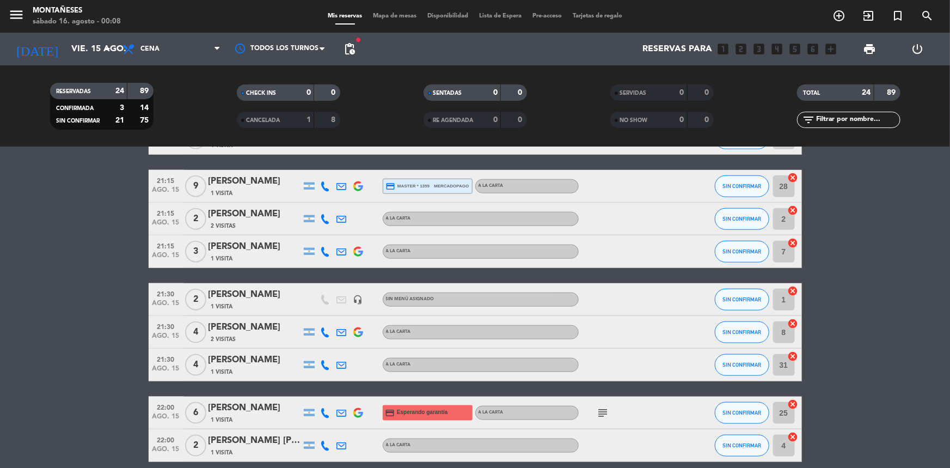
click at [29, 318] on bookings-row "20:00 ago. 15 3 [PERSON_NAME] 1 Visita headset_mic Sin menú asignado SIN CONFIR…" at bounding box center [475, 57] width 950 height 906
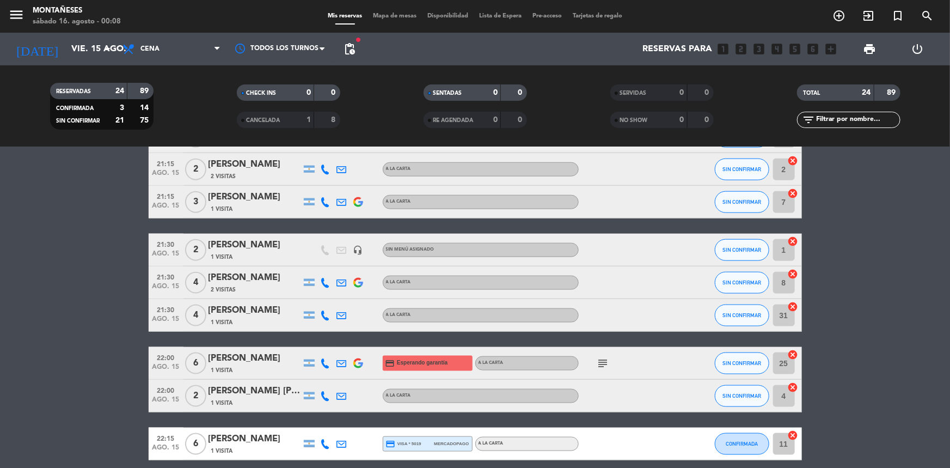
scroll to position [690, 0]
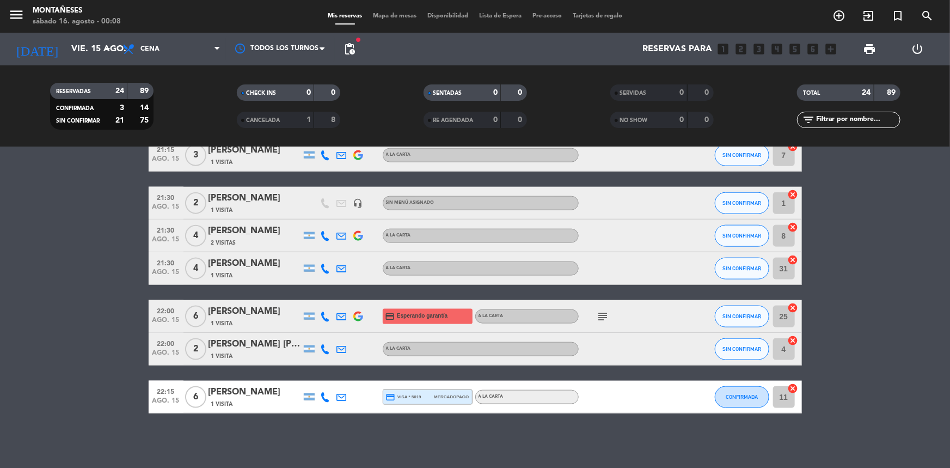
drag, startPoint x: 60, startPoint y: 358, endPoint x: 107, endPoint y: 24, distance: 337.5
click at [70, 39] on input "vie. 15 ago." at bounding box center [123, 49] width 115 height 21
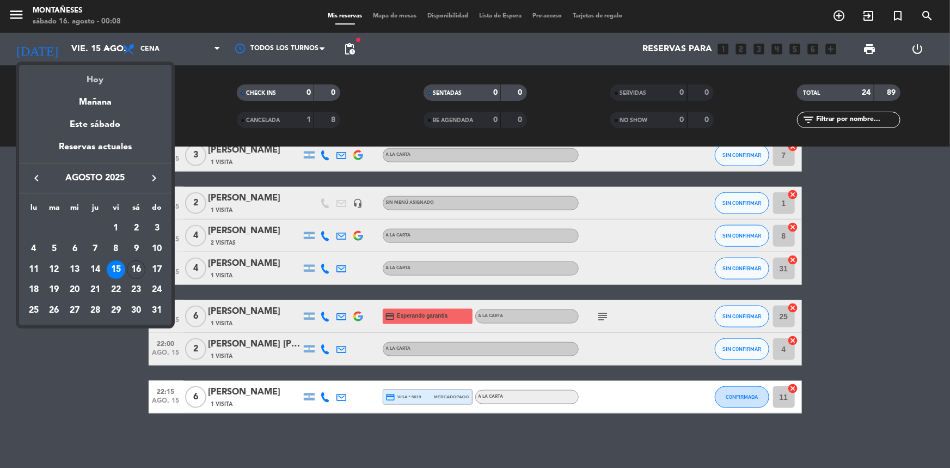
click at [106, 79] on div "Hoy" at bounding box center [95, 76] width 152 height 22
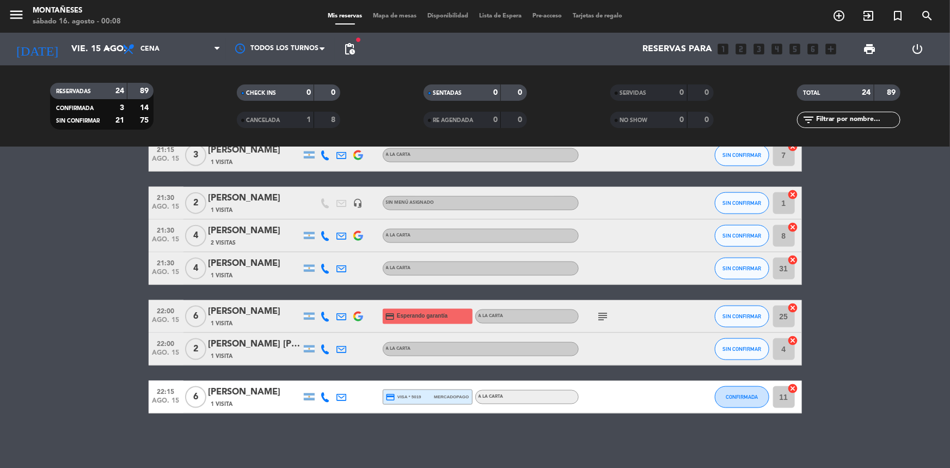
type input "sáb. 16 ago."
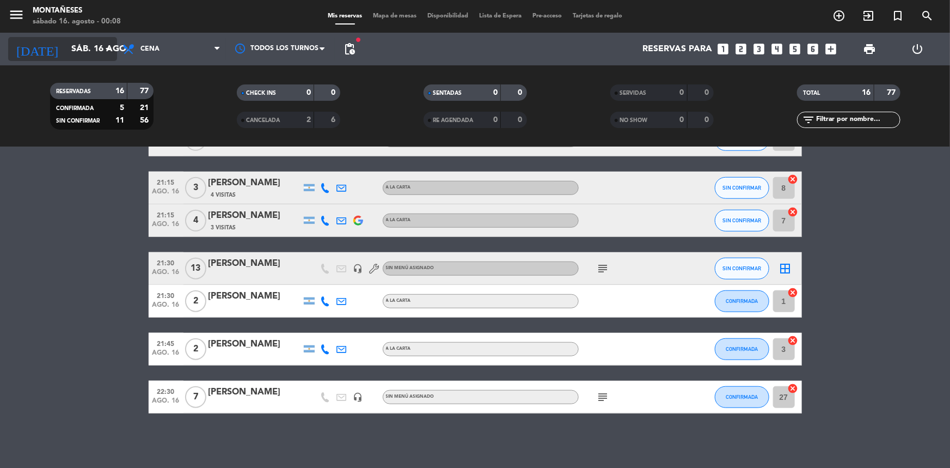
drag, startPoint x: 70, startPoint y: 370, endPoint x: 82, endPoint y: 39, distance: 331.2
click at [73, 352] on bookings-row "19:30 ago. 16 1 JUEGOS NO DISPONIBLE headset_mic Sin menú asignado SIN CONFIRMA…" at bounding box center [475, 98] width 950 height 629
click at [58, 289] on bookings-row "19:30 ago. 16 1 JUEGOS NO DISPONIBLE headset_mic Sin menú asignado SIN CONFIRMA…" at bounding box center [475, 98] width 950 height 629
click at [164, 44] on span "Cena" at bounding box center [171, 49] width 109 height 24
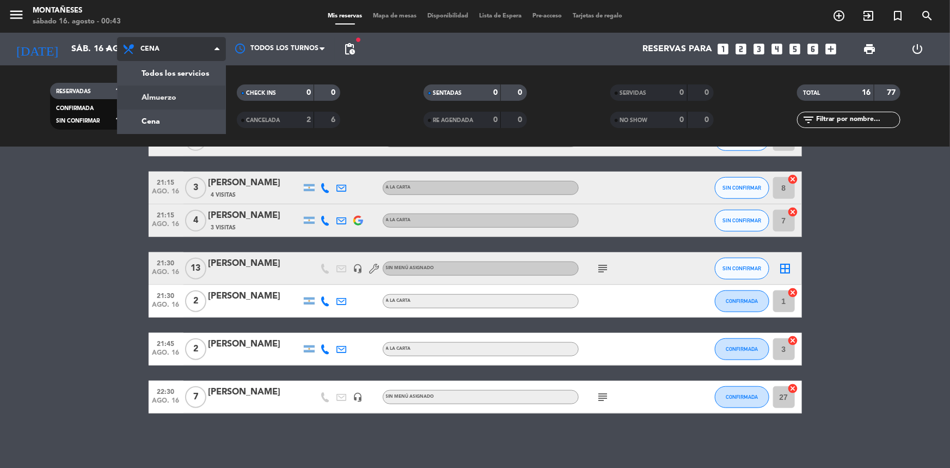
click at [173, 96] on div "menu Montañeses sábado 16. agosto - 00:43 Mis reservas Mapa de mesas Disponibil…" at bounding box center [475, 73] width 950 height 147
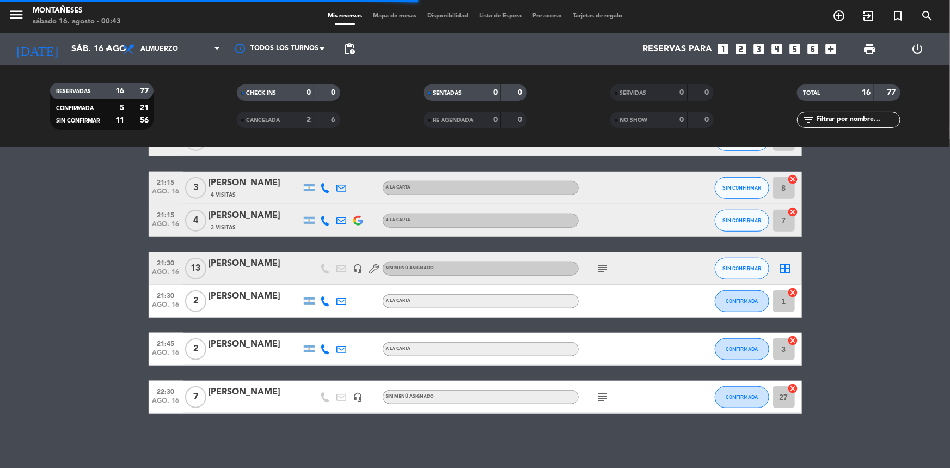
scroll to position [26, 0]
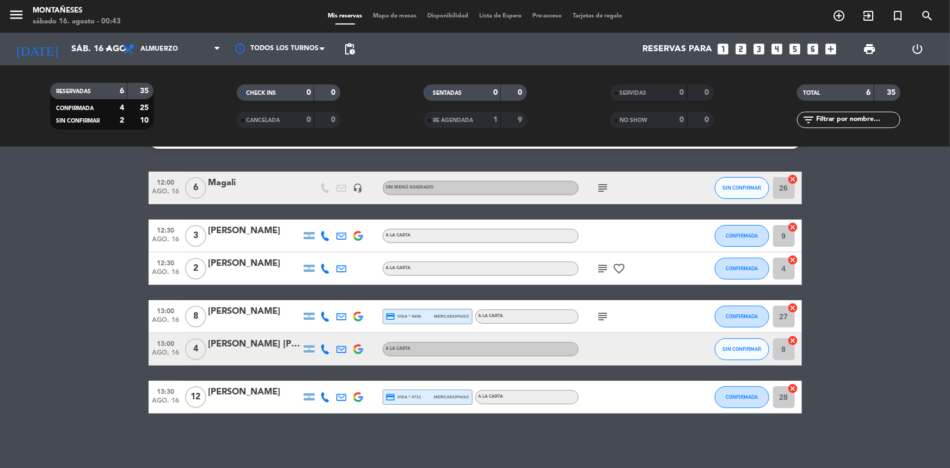
click at [45, 355] on bookings-row "12:00 ago. 16 6 [PERSON_NAME] headset_mic Sin menú asignado subject SIN CONFIRM…" at bounding box center [475, 292] width 950 height 242
